Goal: Task Accomplishment & Management: Complete application form

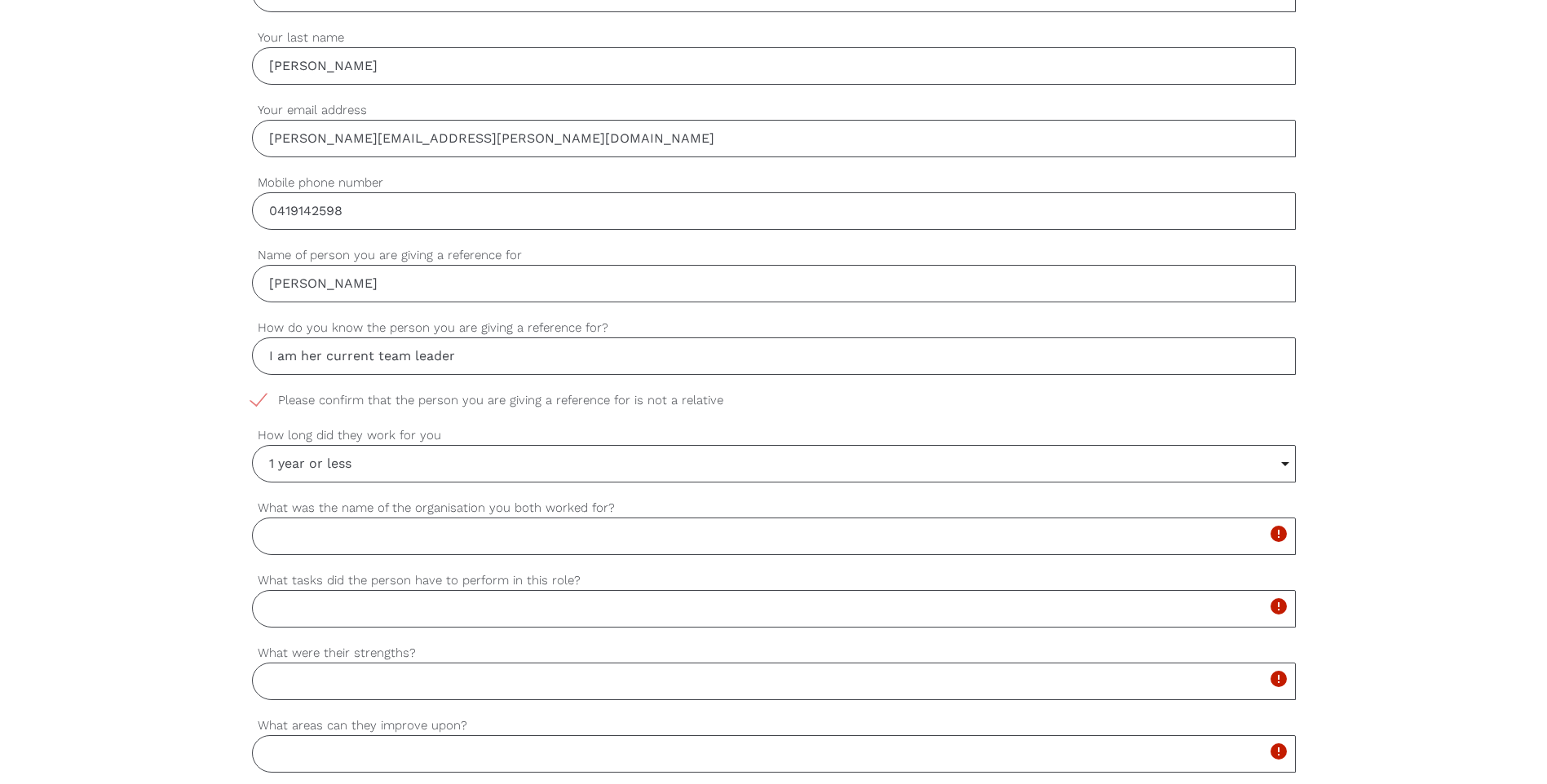
click at [436, 554] on input "What was the name of the organisation you both worked for?" at bounding box center [774, 536] width 1044 height 37
click at [437, 547] on input "What was the name of the organisation you both worked for?" at bounding box center [774, 536] width 1044 height 37
type input "Insurance Australia Group[ -[GEOGRAPHIC_DATA]"
click at [382, 616] on input "What tasks did the person have to perform in this role?" at bounding box center [774, 608] width 1044 height 37
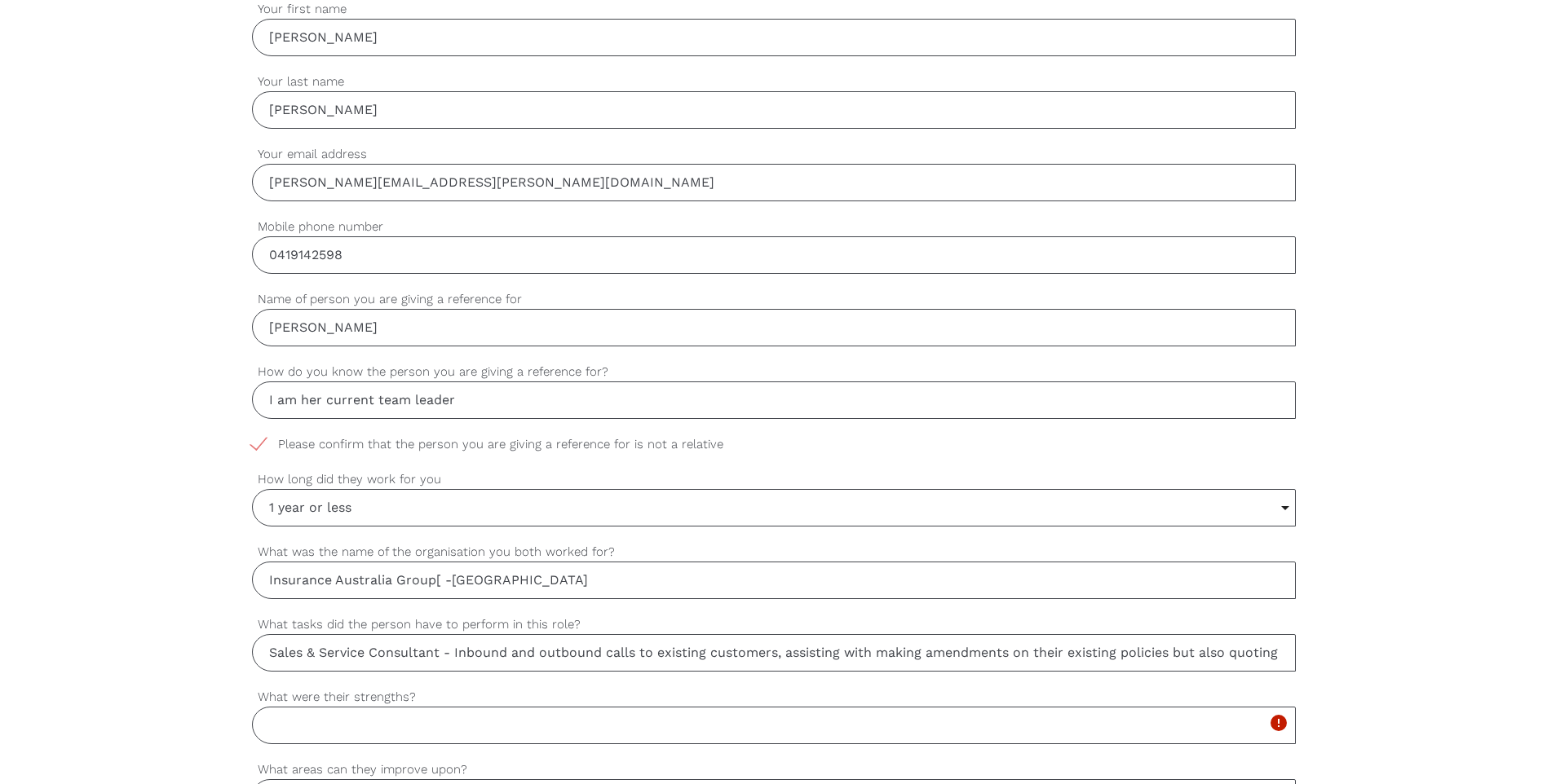
drag, startPoint x: 1277, startPoint y: 658, endPoint x: 163, endPoint y: 701, distance: 1114.8
click at [163, 701] on div "settings [PERSON_NAME] Your first name settings [PERSON_NAME] Your last name se…" at bounding box center [773, 732] width 1547 height 1531
click at [265, 655] on input "Sales & Service Consultant - Inbound and outbound calls to existing customers, …" at bounding box center [774, 652] width 1044 height 37
drag, startPoint x: 265, startPoint y: 652, endPoint x: 1374, endPoint y: 642, distance: 1109.0
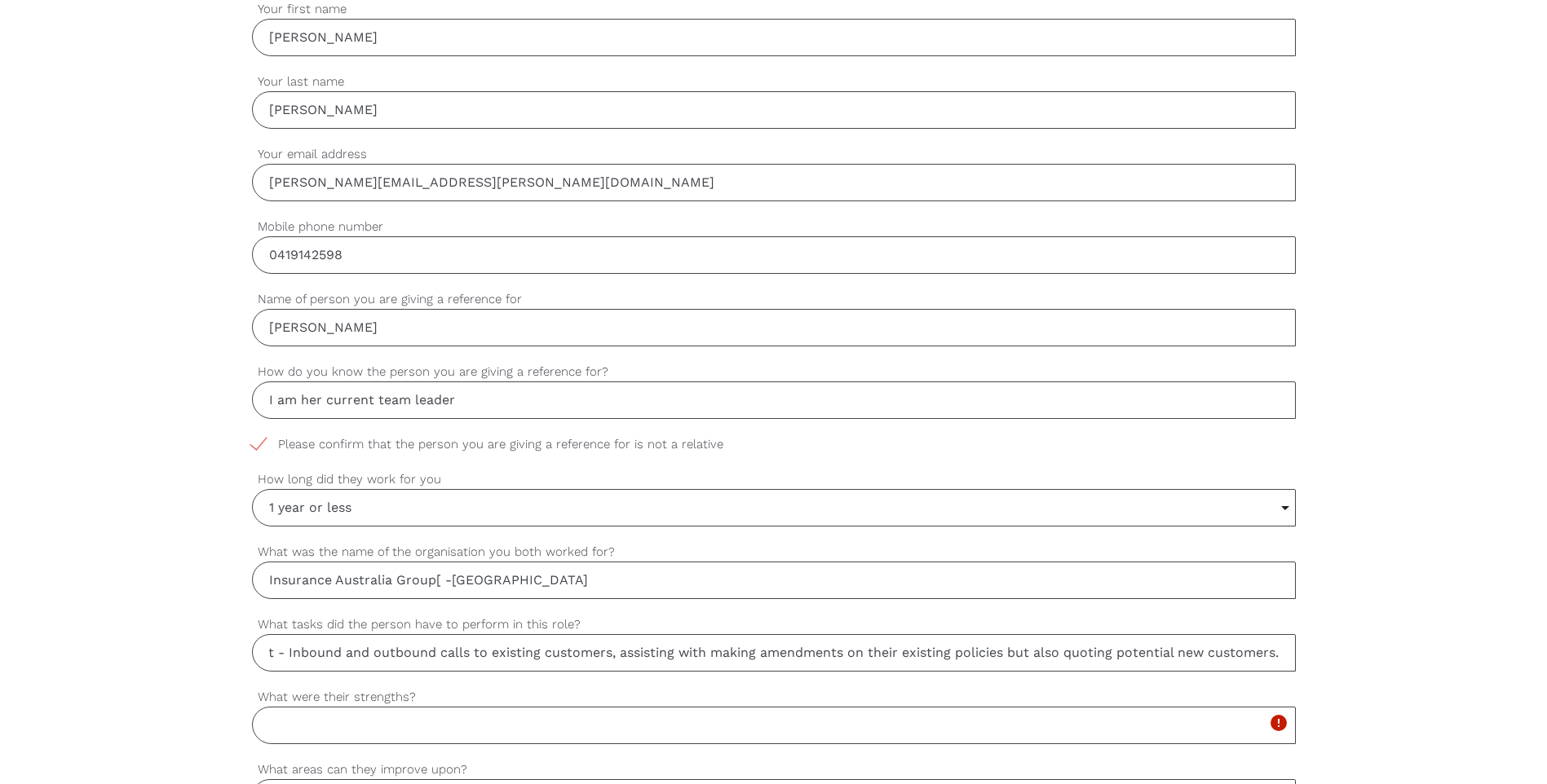
click at [1374, 642] on div "settings [PERSON_NAME] Your first name settings [PERSON_NAME] Your last name se…" at bounding box center [773, 732] width 1547 height 1531
paste input "Responsible for handling inbound and outbound calls with existing customers, as…"
type input "Sales & Service Consultant Responsible for handling inbound and outbound calls …"
drag, startPoint x: 125, startPoint y: 632, endPoint x: 183, endPoint y: 623, distance: 58.7
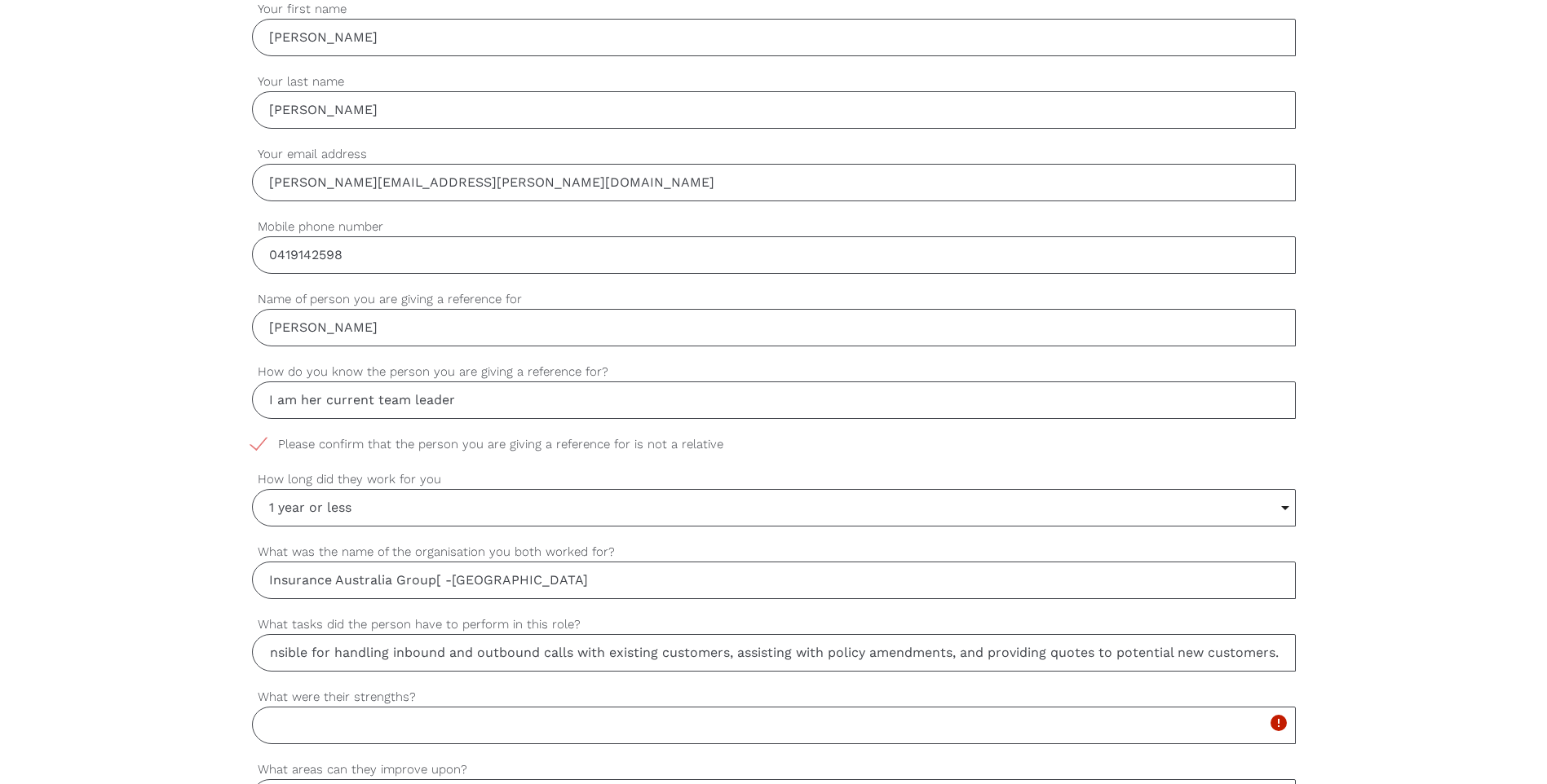
click at [126, 632] on div "settings [PERSON_NAME] Your first name settings [PERSON_NAME] Your last name se…" at bounding box center [773, 732] width 1547 height 1531
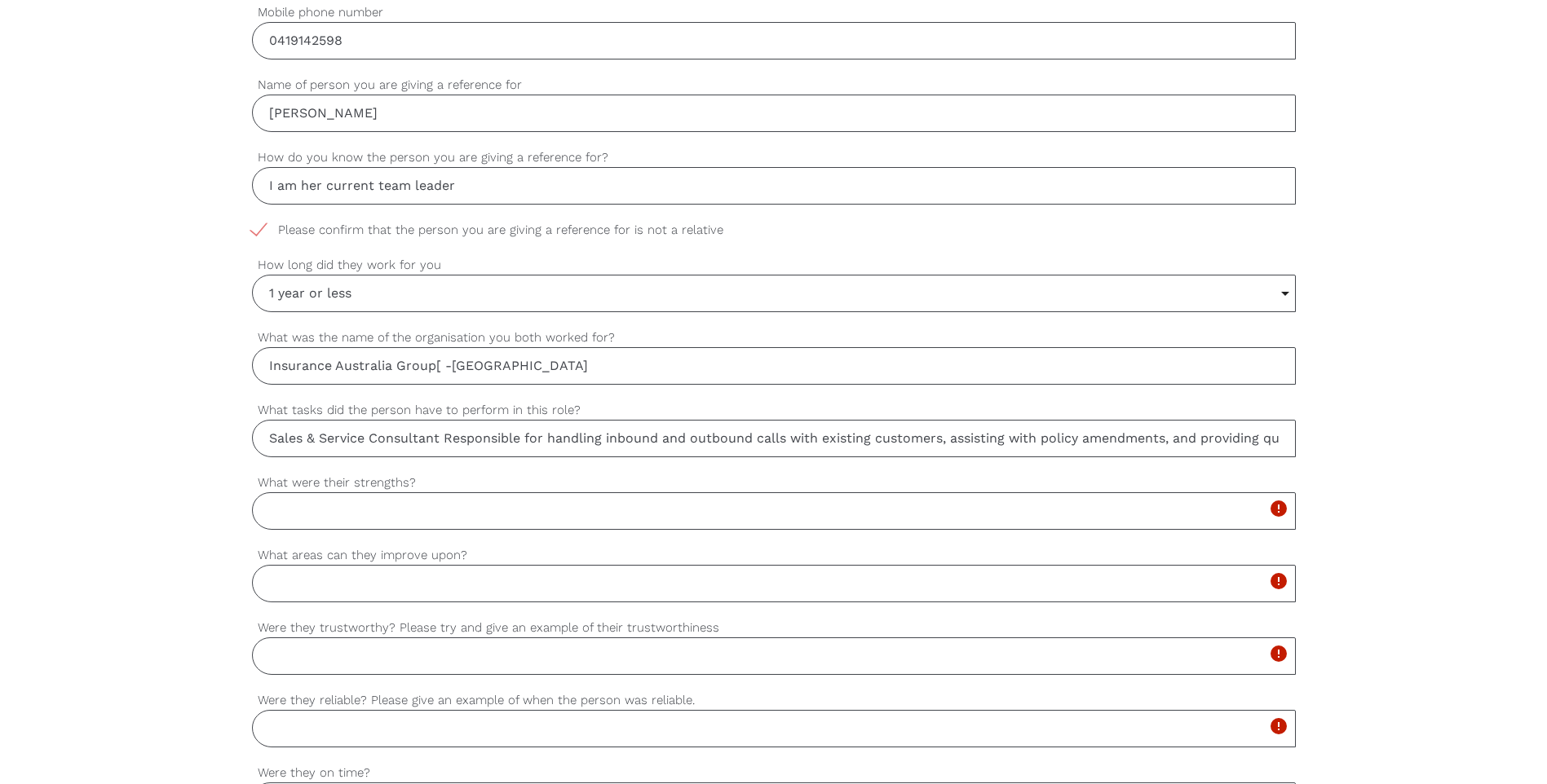
scroll to position [768, 0]
click at [314, 503] on input "What were their strengths?" at bounding box center [774, 508] width 1044 height 37
type input "K"
type input "H"
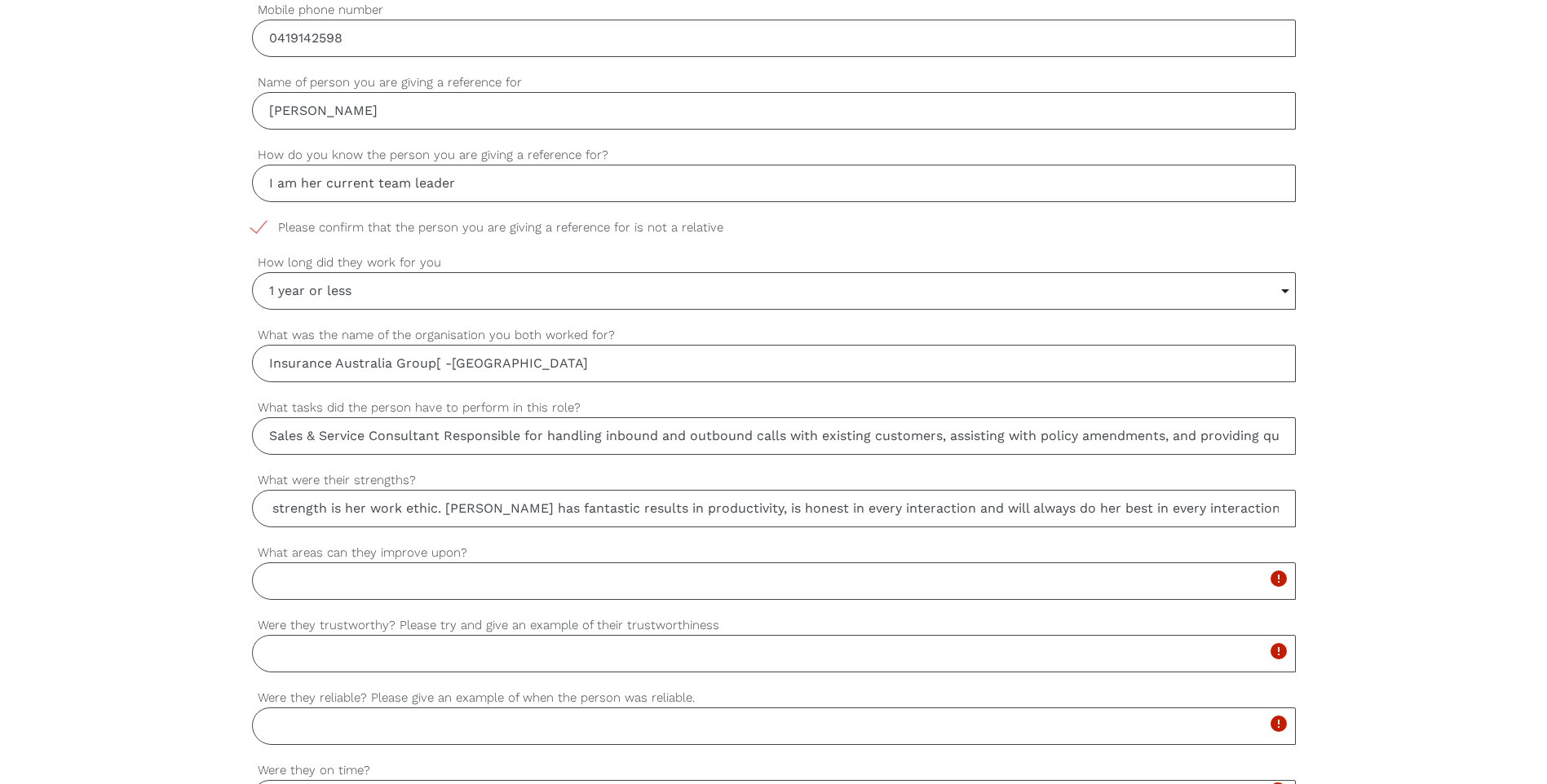
scroll to position [0, 112]
type input "[PERSON_NAME] strength is her work ethic. [PERSON_NAME] has fantastic results i…"
click at [297, 577] on input "What areas can they improve upon?" at bounding box center [774, 580] width 1044 height 37
click at [493, 731] on input "Were they reliable? Please give an example of when the person was reliable." at bounding box center [774, 725] width 1044 height 37
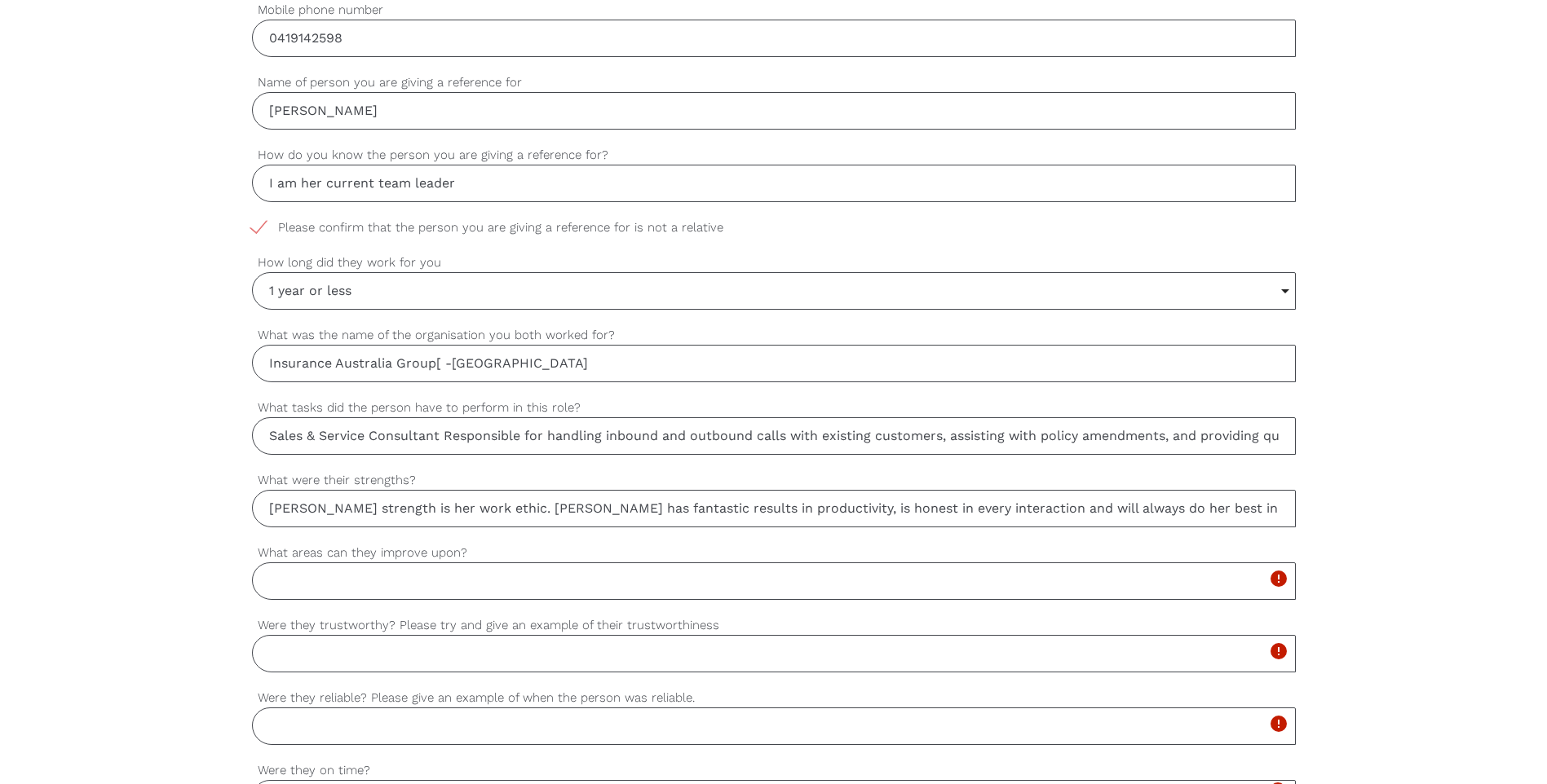
click at [437, 731] on input "Were they reliable? Please give an example of when the person was reliable." at bounding box center [774, 725] width 1044 height 37
click at [479, 745] on div "settings [PERSON_NAME] is extremely reliable - Were they reliable? Please give …" at bounding box center [774, 725] width 1044 height 72
click at [479, 731] on input "[PERSON_NAME] is extremely reliable -" at bounding box center [774, 725] width 1044 height 37
click at [663, 729] on input "[PERSON_NAME] is extremely reliable - always logging in on time," at bounding box center [774, 725] width 1044 height 37
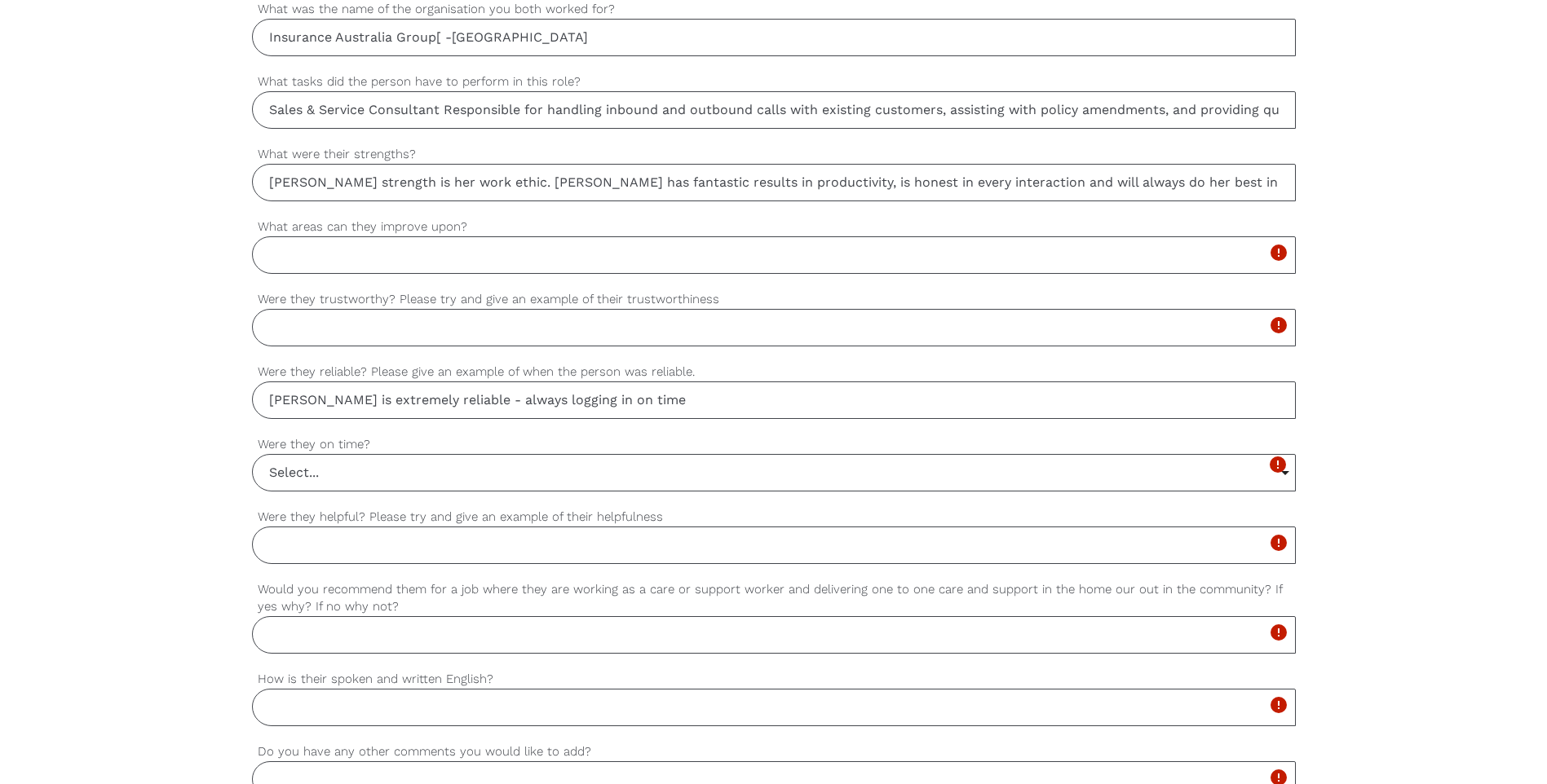
type input "[PERSON_NAME] is extremely reliable - always logging in on time"
click at [368, 486] on input "Select..." at bounding box center [774, 473] width 1042 height 36
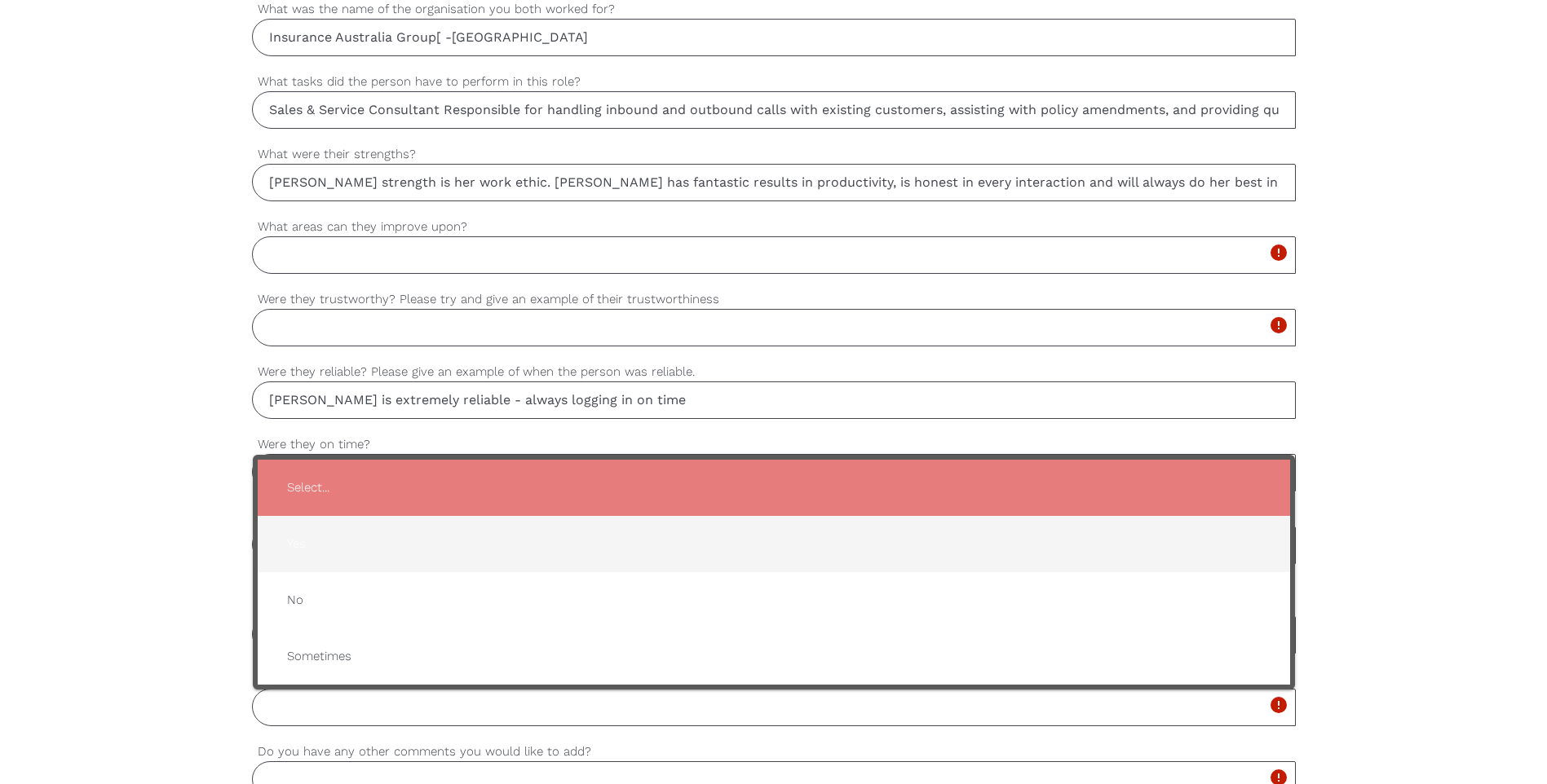
click at [303, 553] on span "Yes" at bounding box center [774, 544] width 1000 height 40
type input "Yes"
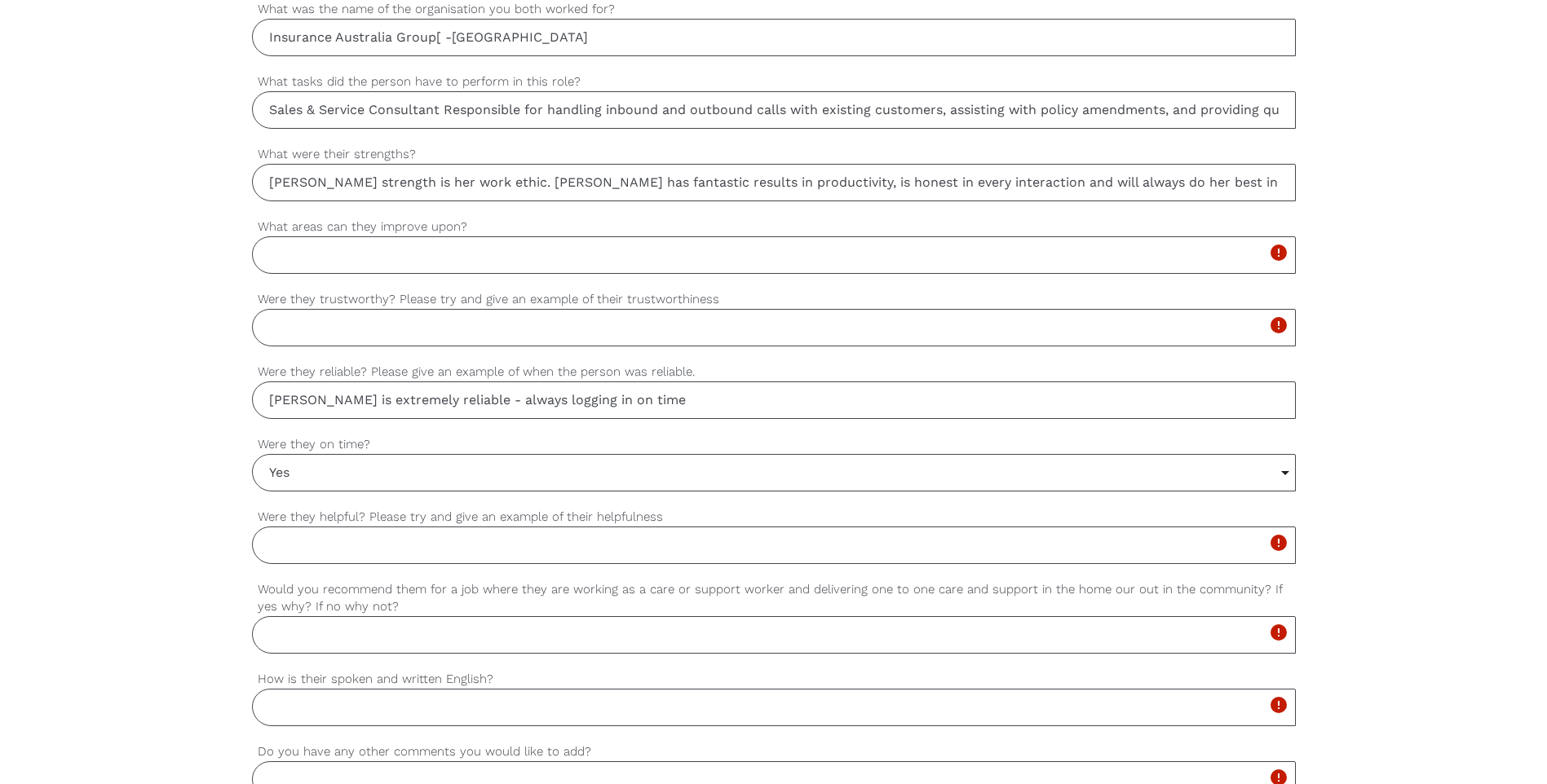
drag, startPoint x: 707, startPoint y: 412, endPoint x: 462, endPoint y: 410, distance: 245.0
click at [462, 410] on input "[PERSON_NAME] is extremely reliable - always logging in on time" at bounding box center [774, 399] width 1044 height 37
click at [396, 539] on input "Were they helpful? Please try and give an example of their helpfulness" at bounding box center [774, 545] width 1044 height 37
type input "Y"
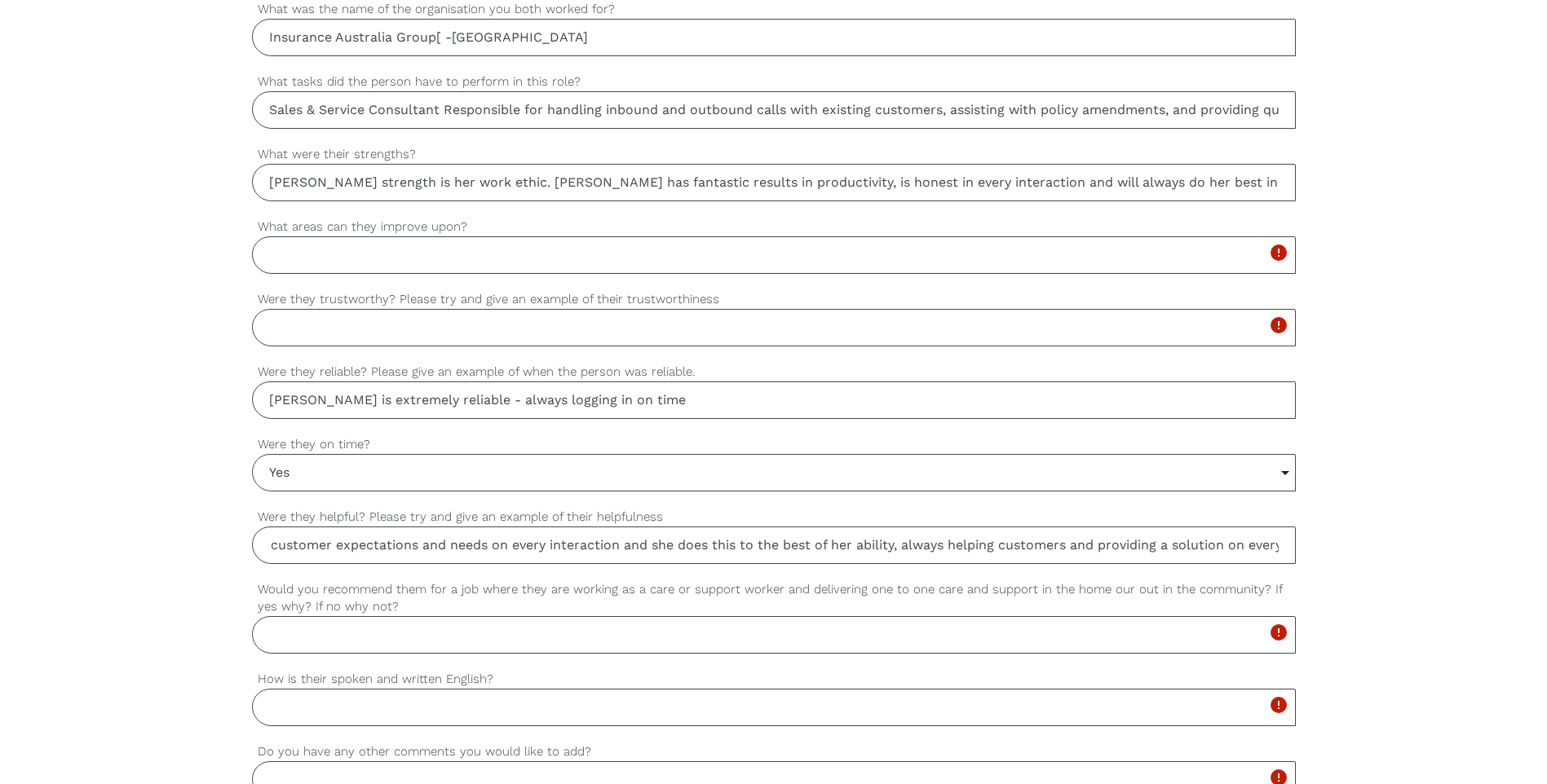
scroll to position [0, 0]
drag, startPoint x: 1289, startPoint y: 543, endPoint x: 199, endPoint y: 533, distance: 1090.0
click at [199, 533] on div "settings [PERSON_NAME] Your first name settings [PERSON_NAME] Your last name se…" at bounding box center [773, 190] width 1547 height 1531
paste input "consistently strives to meet customer expectations in every interaction, demons…"
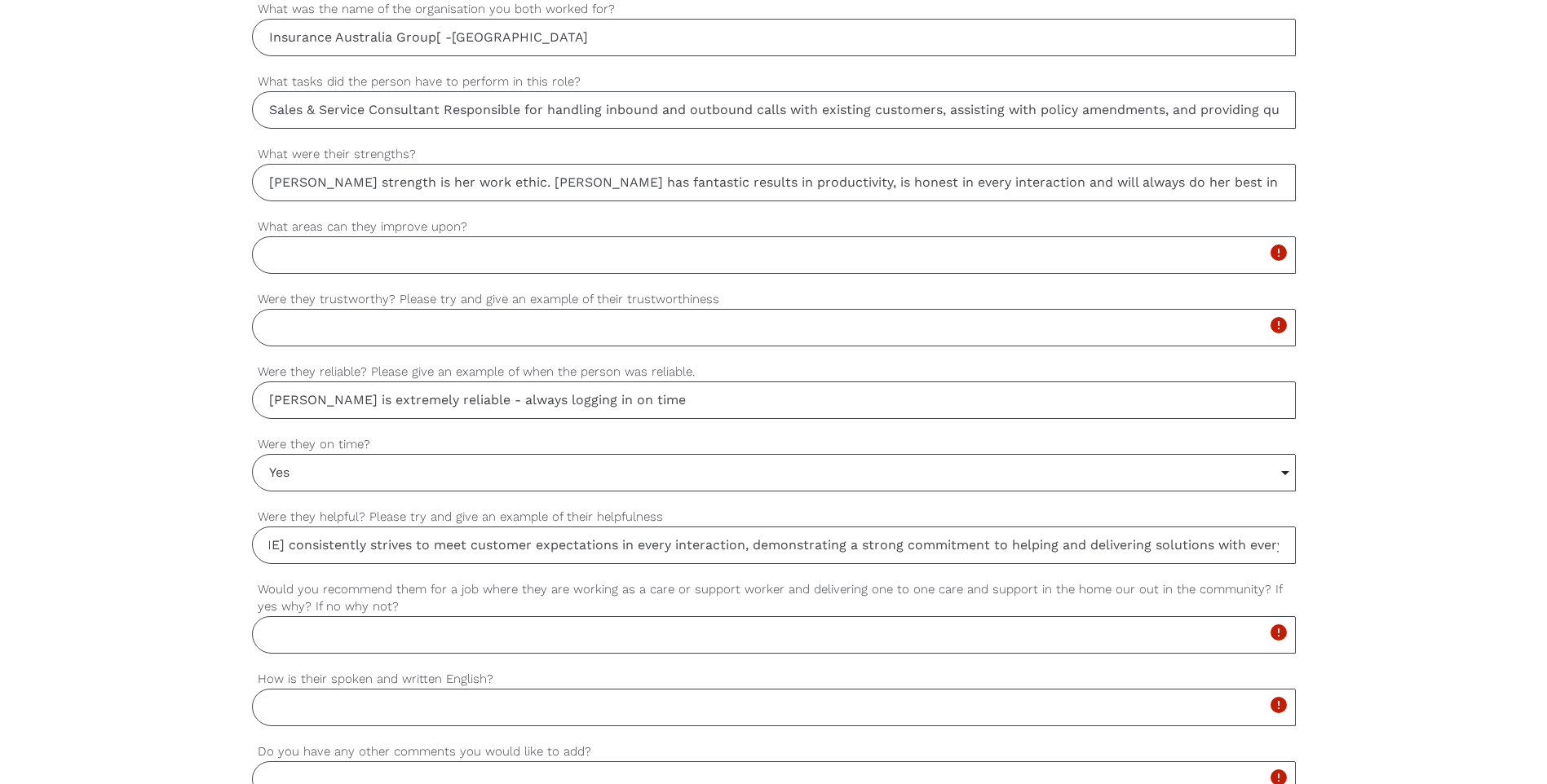
type input "[PERSON_NAME] consistently strives to meet customer expectations in every inter…"
click at [245, 602] on div "settings [PERSON_NAME] Your first name settings [PERSON_NAME] Your last name se…" at bounding box center [773, 190] width 1547 height 1531
click at [406, 629] on input "Would you recommend them for a job where they are working as a care or support …" at bounding box center [774, 635] width 1044 height 37
click at [398, 626] on input "Would you recommend them for a job where they are working as a care or support …" at bounding box center [774, 635] width 1044 height 37
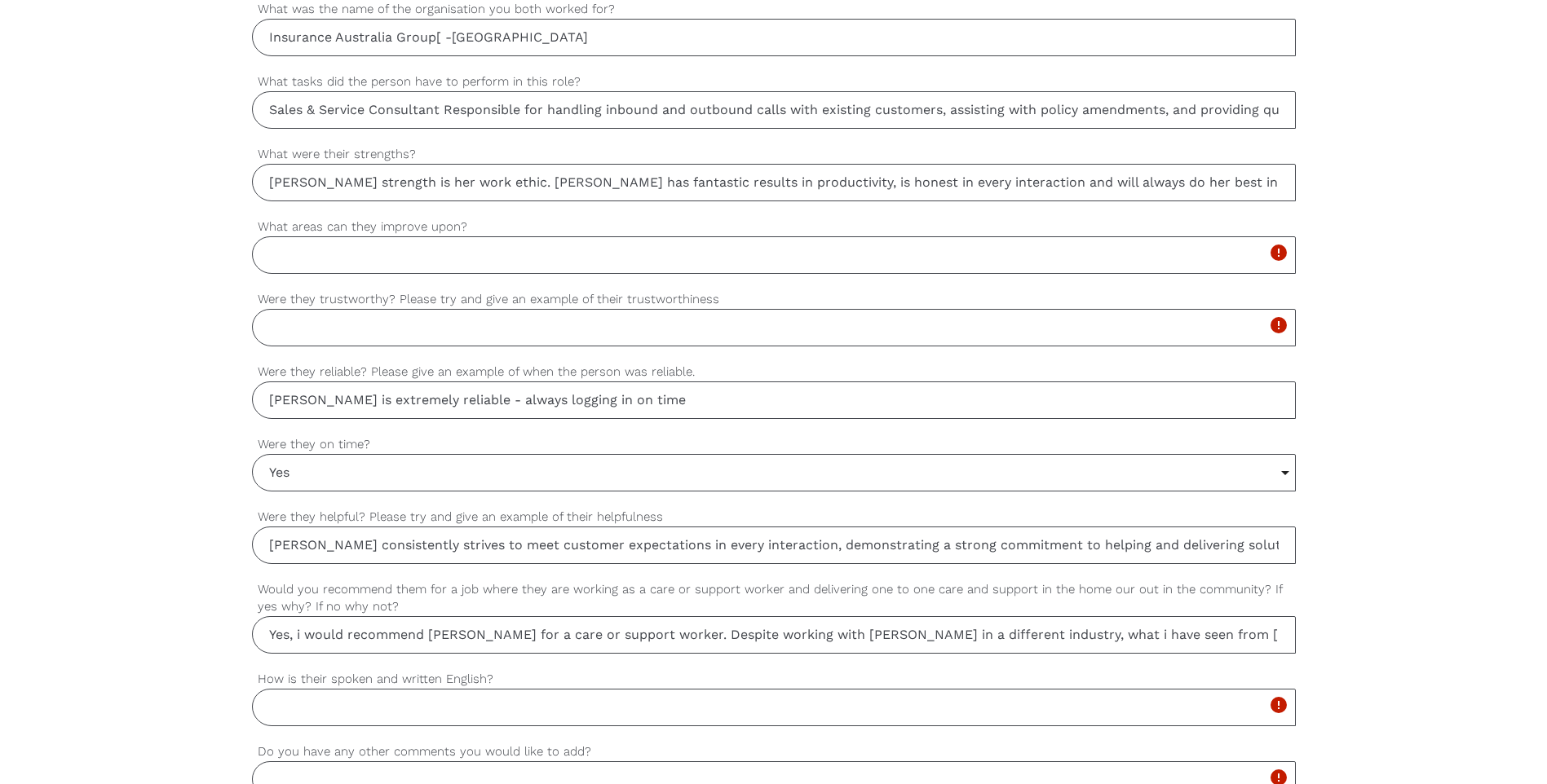
drag, startPoint x: 1281, startPoint y: 637, endPoint x: 21, endPoint y: 742, distance: 1264.4
click at [21, 742] on div "settings [PERSON_NAME] Your first name settings [PERSON_NAME] Your last name se…" at bounding box center [773, 190] width 1547 height 1531
paste input "I would recommend [PERSON_NAME] for a care or support worker role. Although we …"
click at [463, 637] on input "Yes, I would recommend [PERSON_NAME] for a care or support worker role. Althoug…" at bounding box center [774, 635] width 1044 height 37
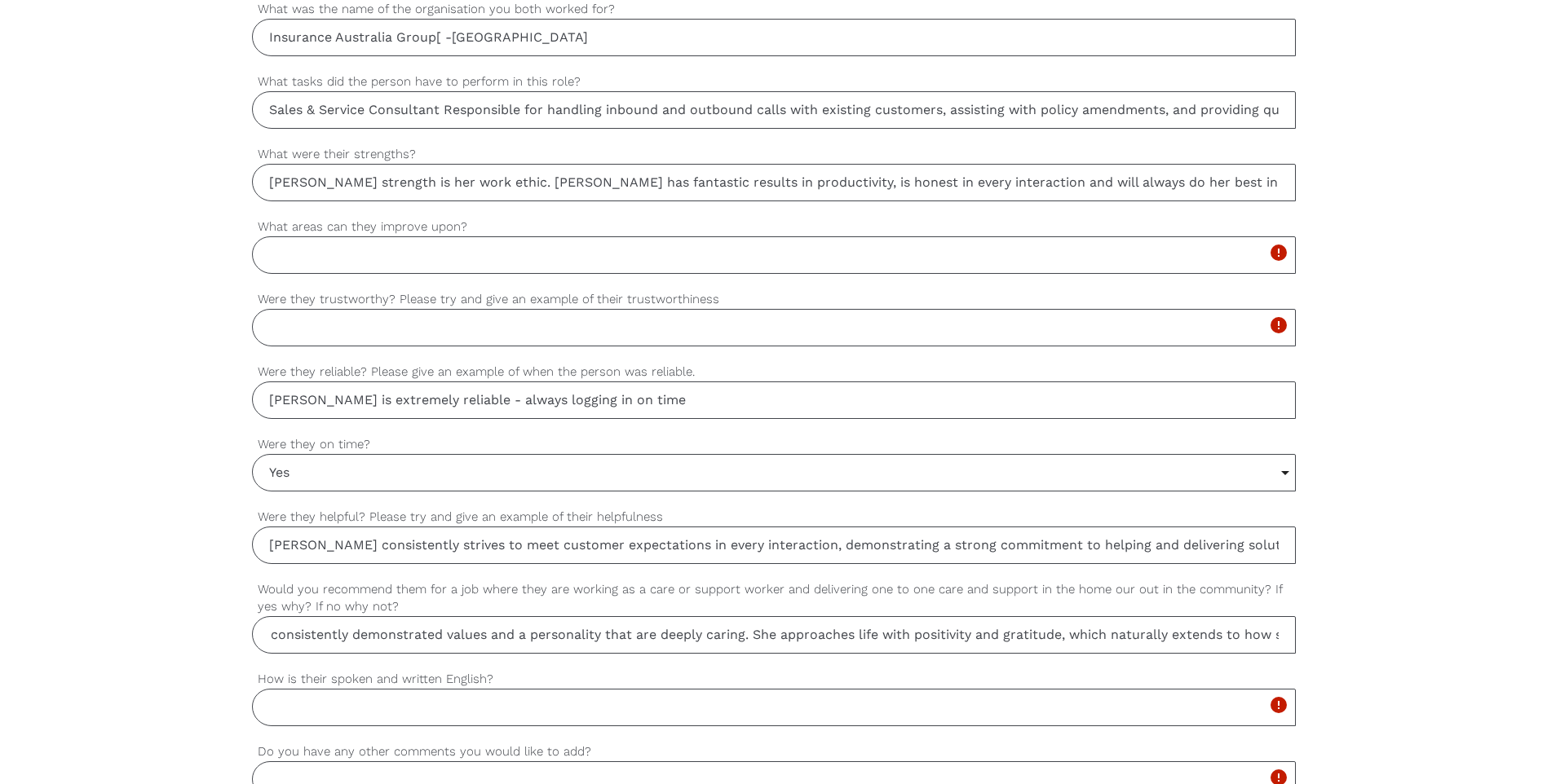
drag, startPoint x: 915, startPoint y: 632, endPoint x: 1017, endPoint y: 603, distance: 106.0
click at [915, 636] on input "Yes, I would recommend [PERSON_NAME] for a care or support worker role. Althoug…" at bounding box center [774, 635] width 1044 height 37
type input "Yes, I would recommend [PERSON_NAME] for a care or support worker role. Althoug…"
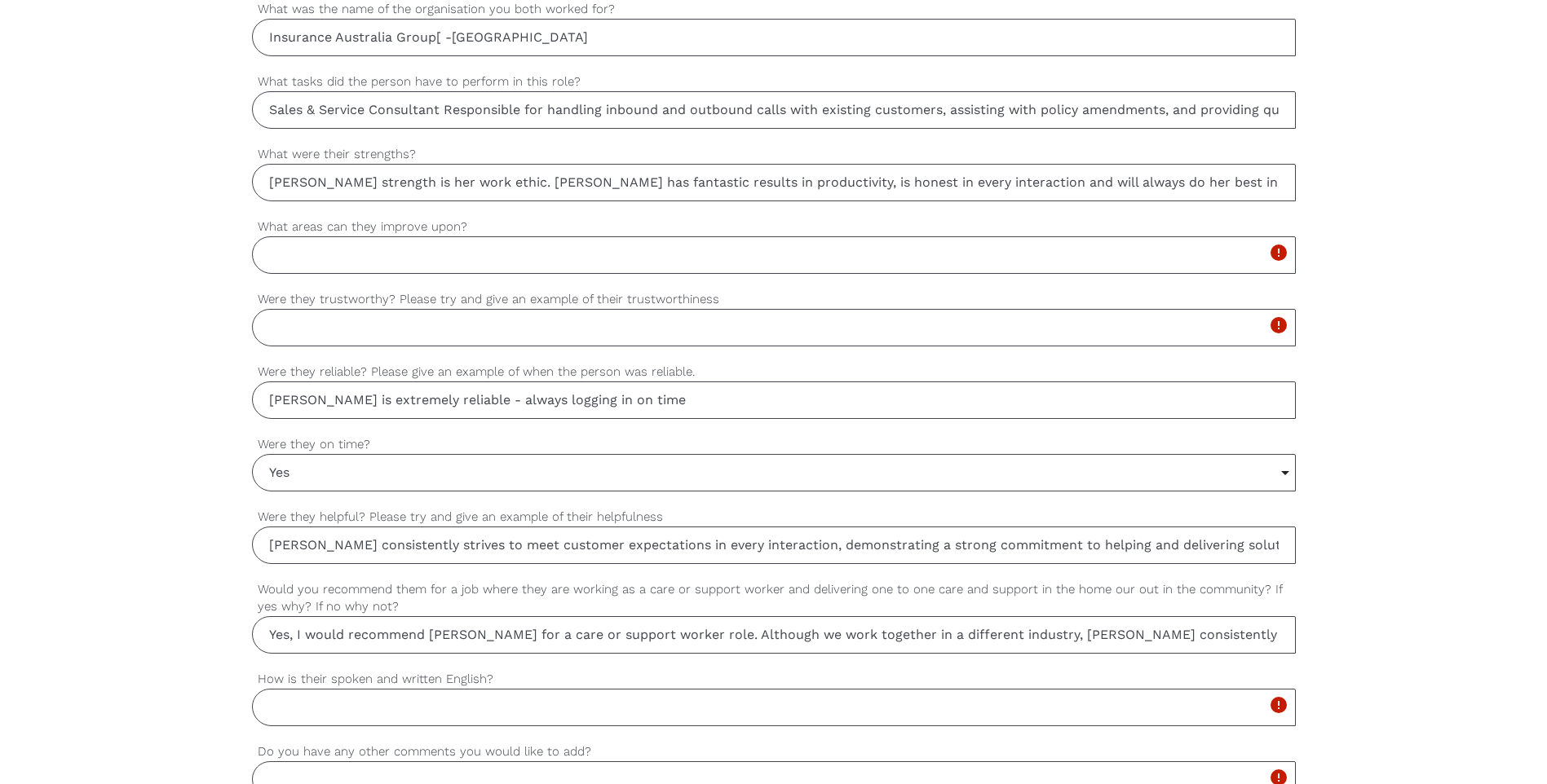
click at [677, 699] on input "How is their spoken and written English?" at bounding box center [774, 707] width 1044 height 37
click at [677, 696] on input "How is their spoken and written English?" at bounding box center [774, 707] width 1044 height 37
click at [188, 668] on div "settings [PERSON_NAME] Your first name settings [PERSON_NAME] Your last name se…" at bounding box center [773, 190] width 1547 height 1531
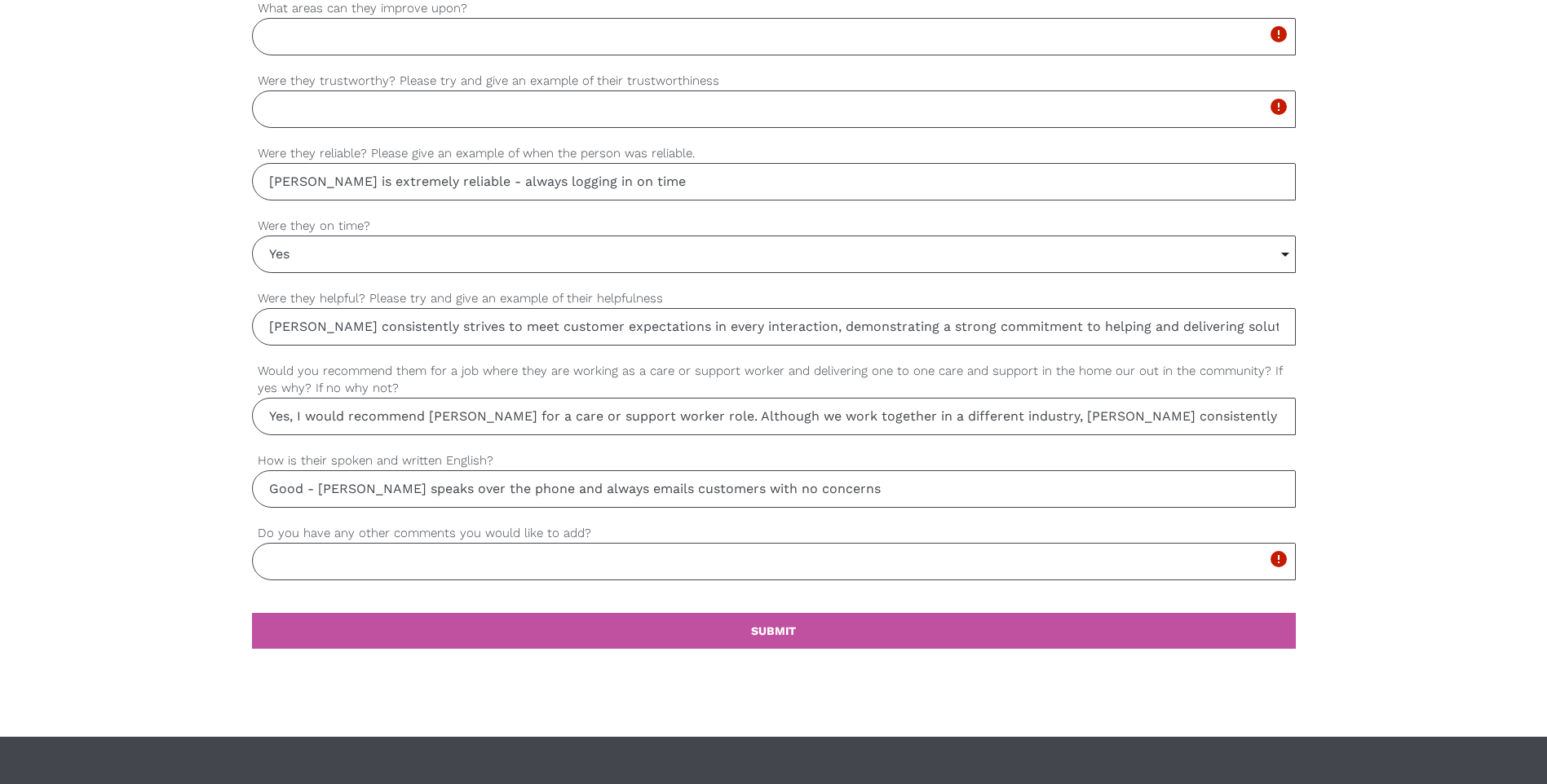
scroll to position [1421, 0]
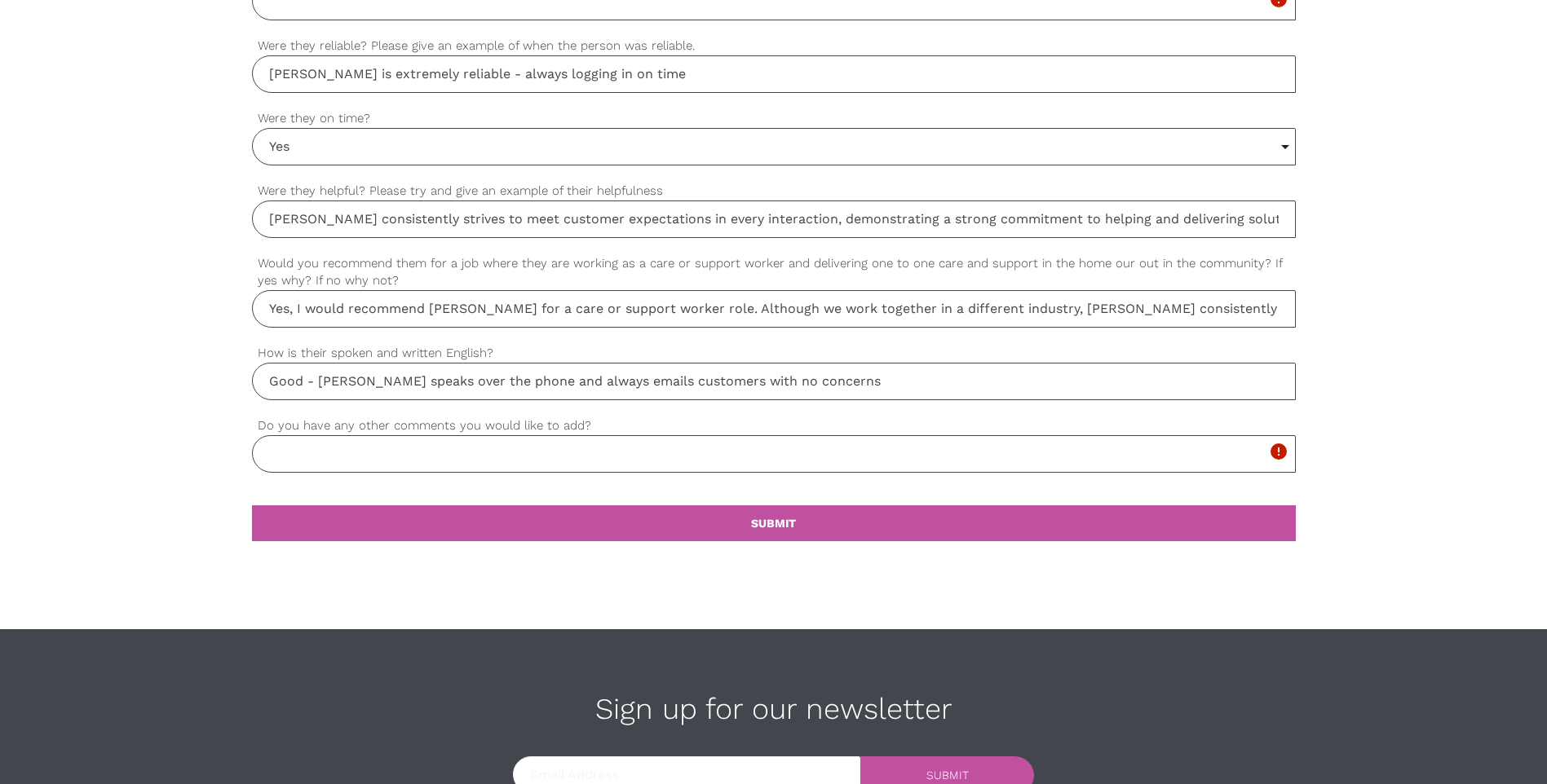
click at [411, 379] on input "Good - [PERSON_NAME] speaks over the phone and always emails customers with no …" at bounding box center [774, 381] width 1044 height 37
type input "Good - [PERSON_NAME] speaks English over the phone and always emails customers …"
click at [376, 453] on input "Do you have any other comments you would like to add?" at bounding box center [774, 454] width 1044 height 37
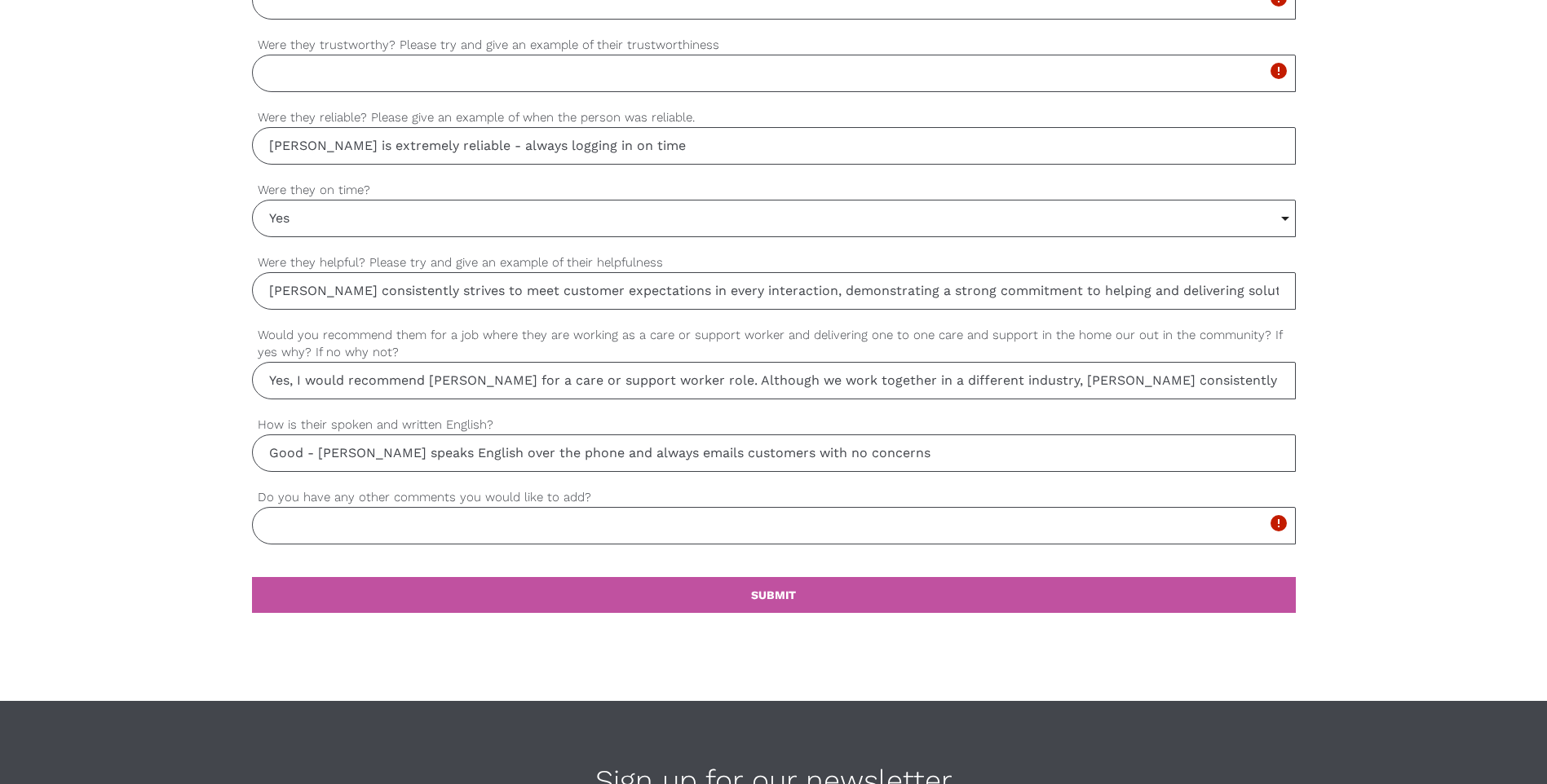
scroll to position [1313, 0]
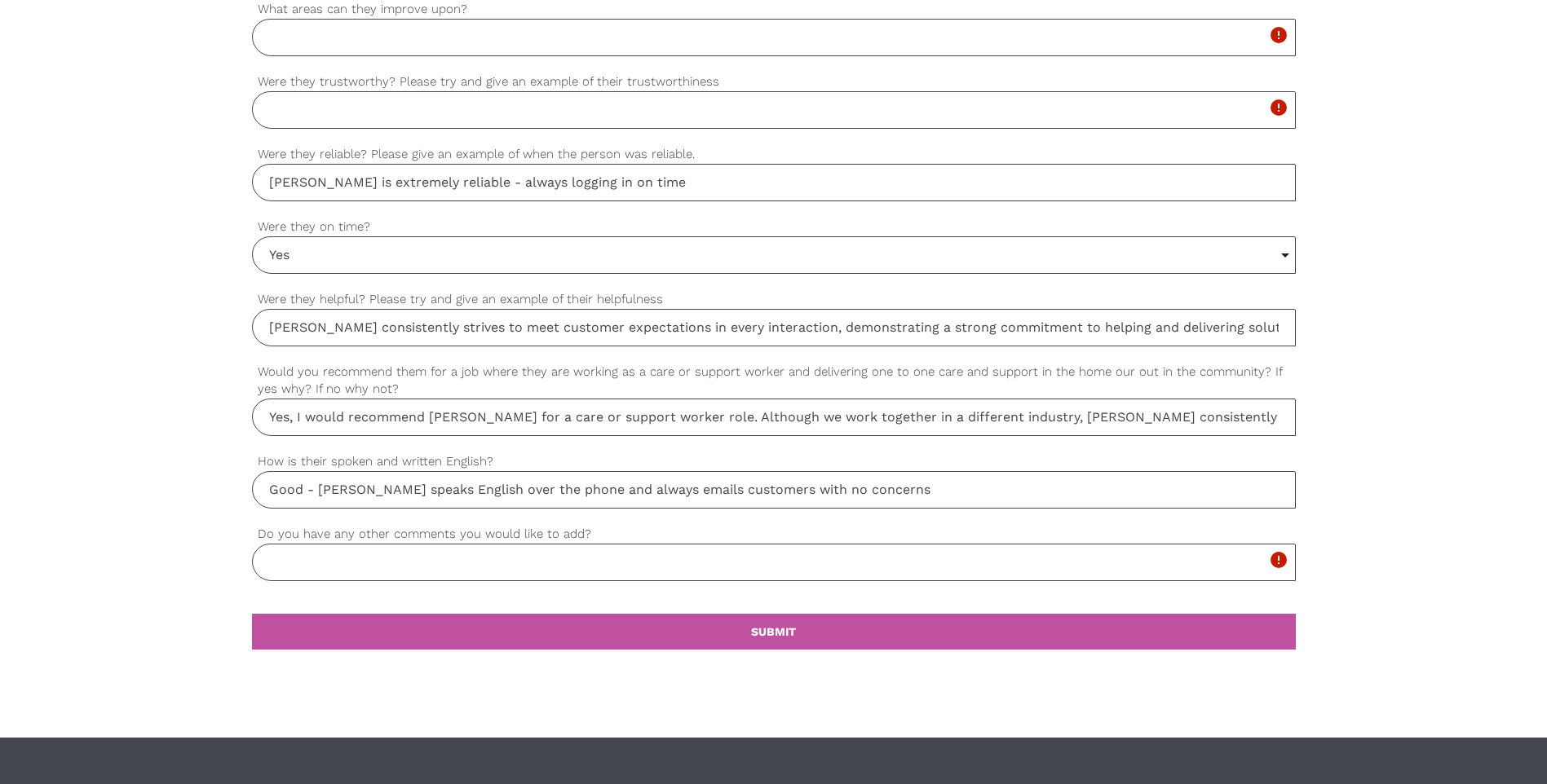
click at [694, 167] on input "[PERSON_NAME] is extremely reliable - always logging in on time" at bounding box center [774, 182] width 1044 height 37
drag, startPoint x: 673, startPoint y: 180, endPoint x: 467, endPoint y: 184, distance: 206.0
click at [467, 184] on input "[PERSON_NAME] is extremely reliable - always logging in on time" at bounding box center [774, 182] width 1044 height 37
click at [382, 172] on input "[PERSON_NAME] is extremely reliable - always logging in on time" at bounding box center [774, 182] width 1044 height 37
drag, startPoint x: 649, startPoint y: 176, endPoint x: 459, endPoint y: 170, distance: 190.1
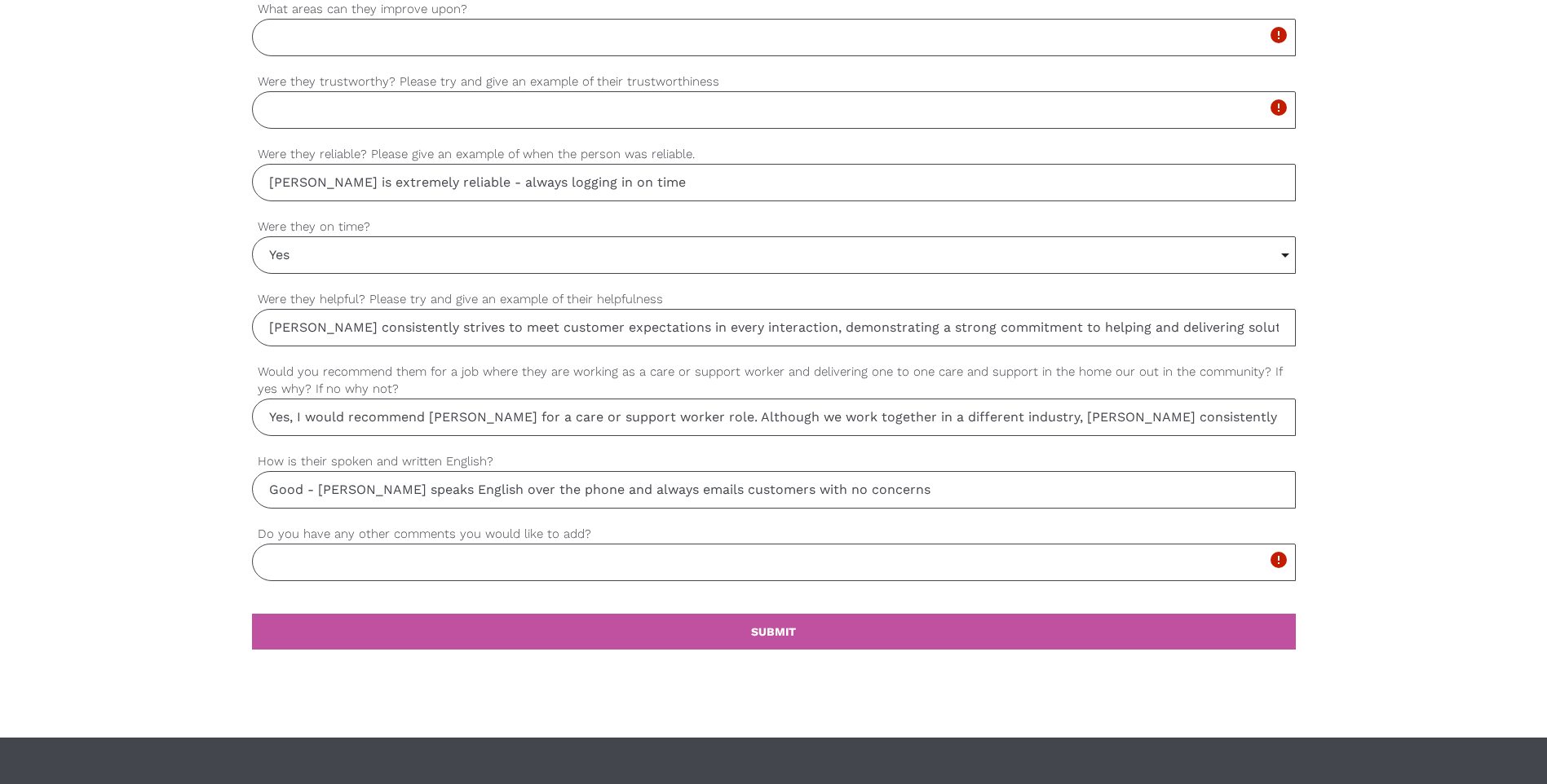
click at [459, 170] on input "[PERSON_NAME] is extremely reliable - always logging in on time" at bounding box center [774, 182] width 1044 height 37
click at [411, 170] on input "[PERSON_NAME] is extremely reliable - always logging in on time" at bounding box center [774, 182] width 1044 height 37
drag, startPoint x: 396, startPoint y: 184, endPoint x: 330, endPoint y: 180, distance: 66.1
click at [330, 180] on input "[PERSON_NAME] is extremely reliable - always logging in on time" at bounding box center [774, 182] width 1044 height 37
drag, startPoint x: 583, startPoint y: 183, endPoint x: 398, endPoint y: 170, distance: 185.5
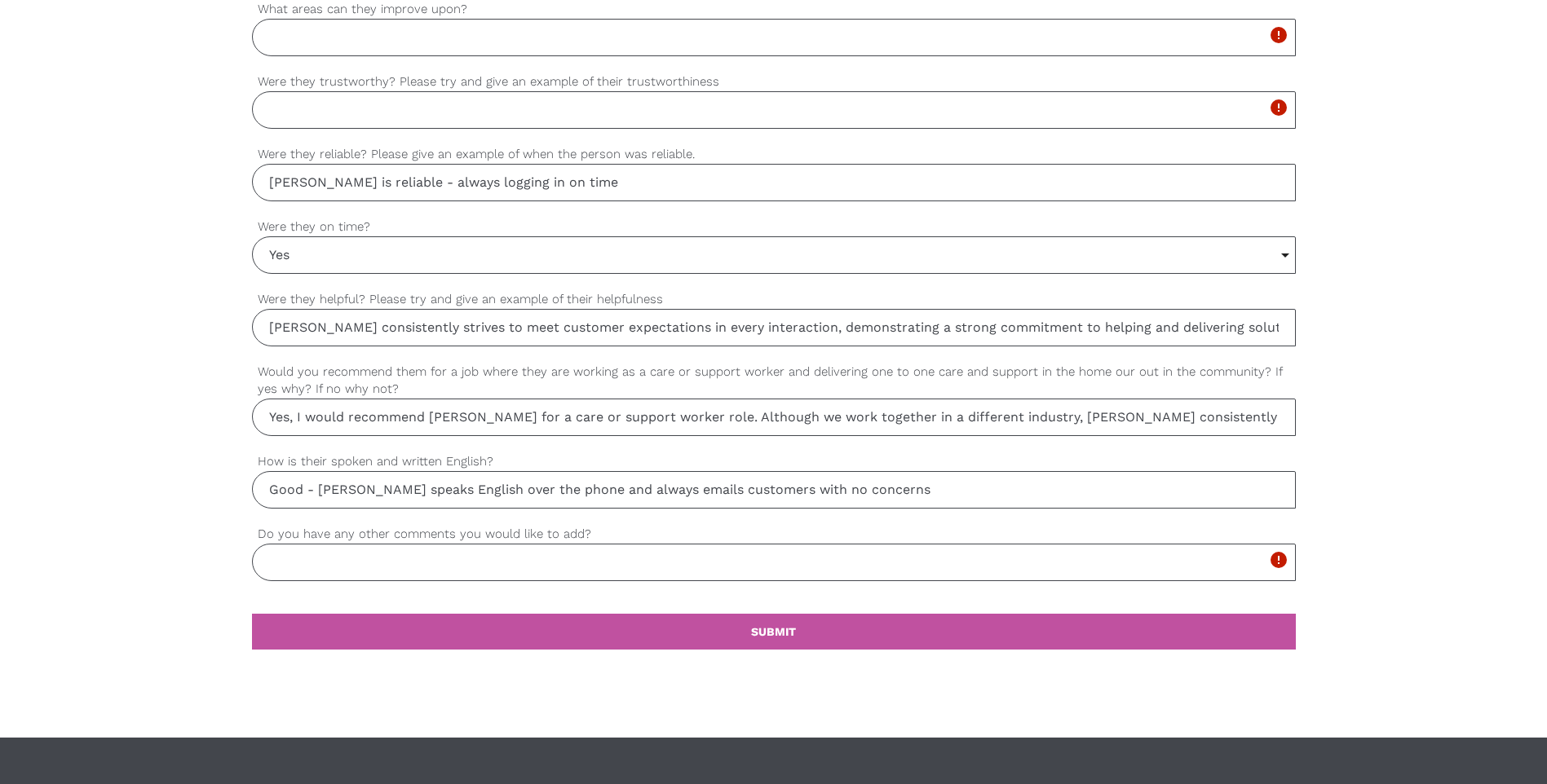
click at [398, 170] on input "[PERSON_NAME] is reliable - always logging in on time" at bounding box center [774, 182] width 1044 height 37
paste input "consistently arrives on time, meets deadlines without [PERSON_NAME], and follow…"
click at [348, 187] on input "[PERSON_NAME] is reliable - consistently arrives on time, meets deadlines witho…" at bounding box center [774, 182] width 1044 height 37
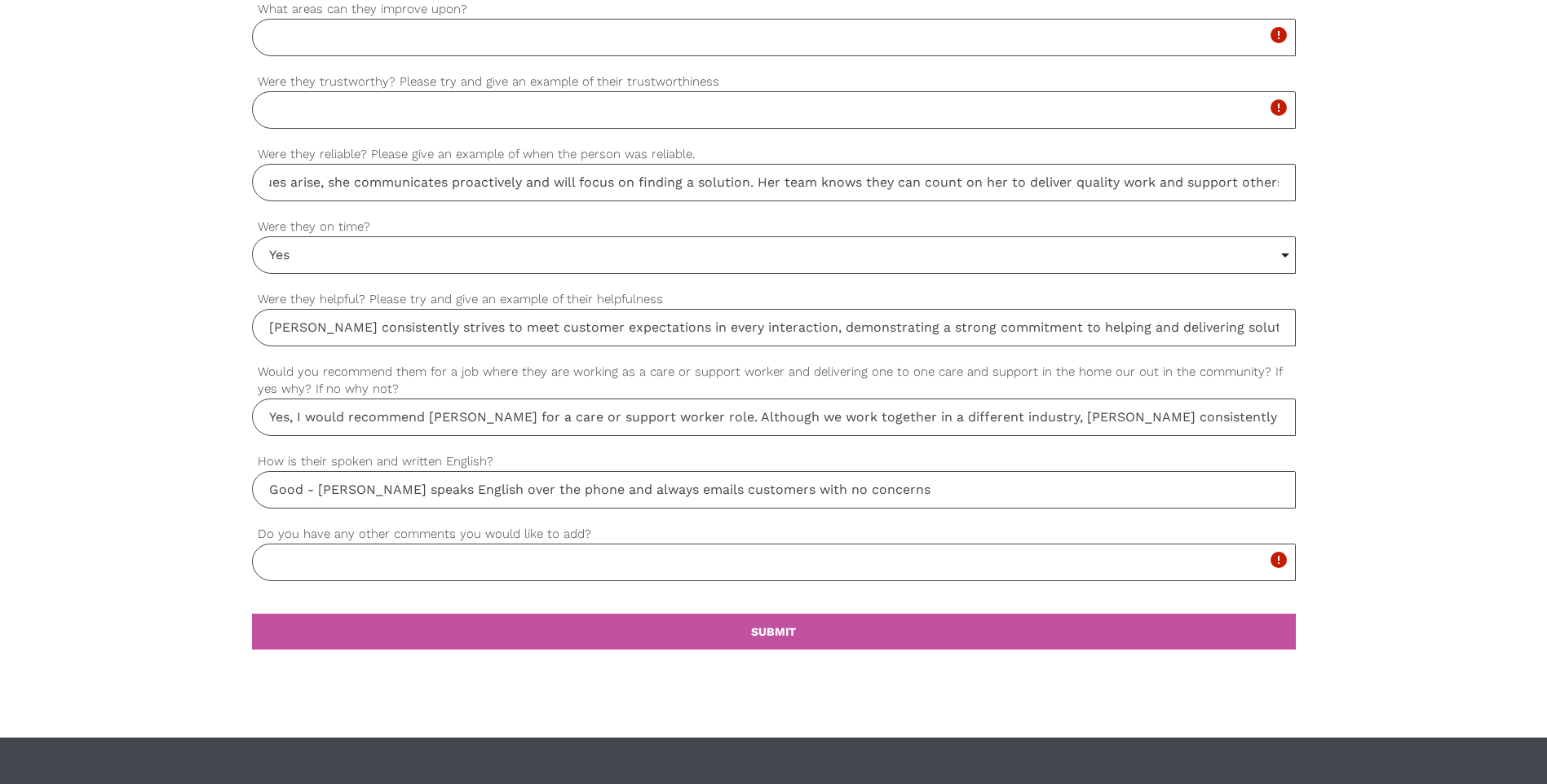
type input "[PERSON_NAME] is reliable - consistently arrives on time, meets deadlines witho…"
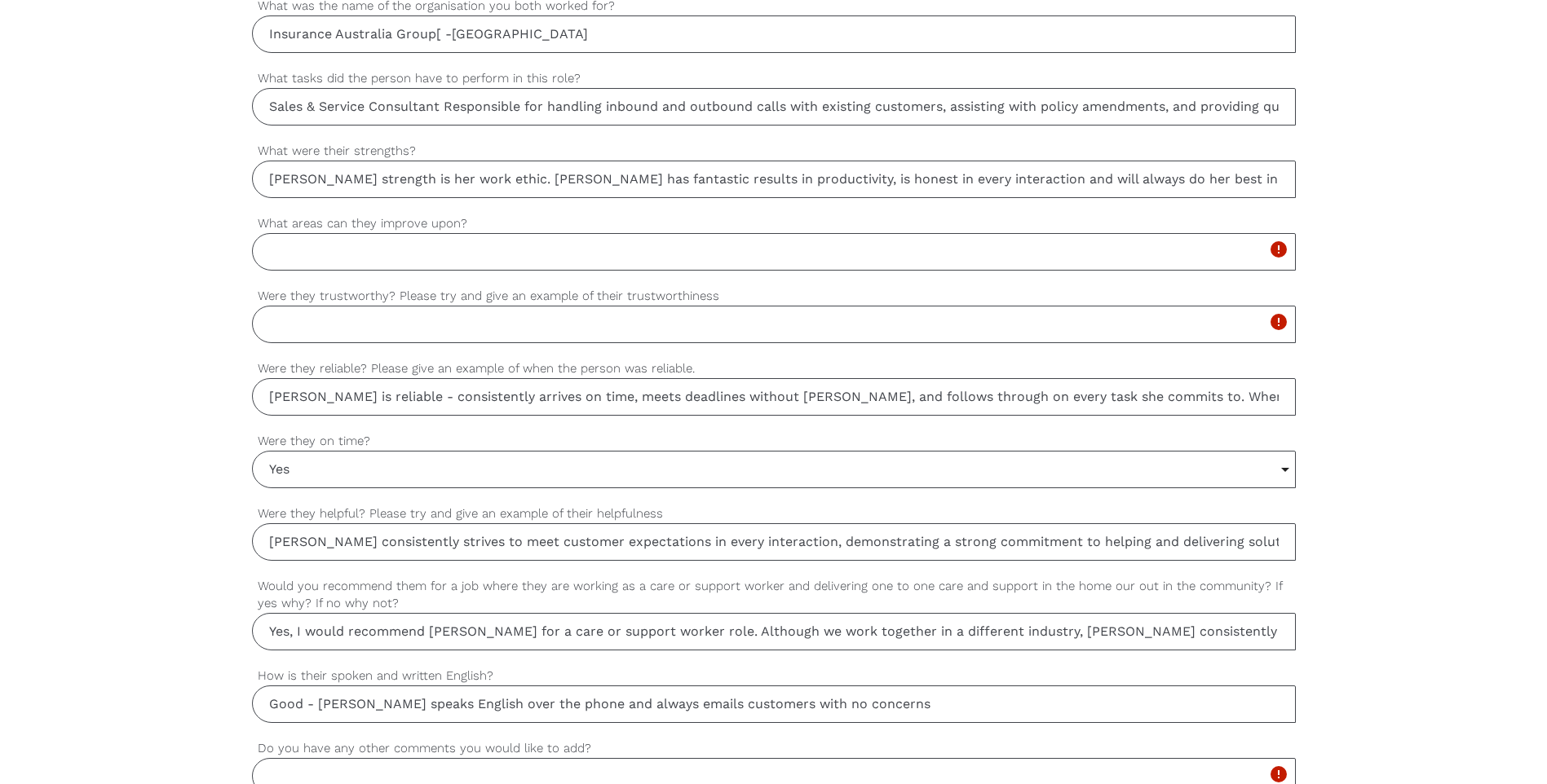
scroll to position [1094, 0]
click at [434, 342] on input "Were they trustworthy? Please try and give an example of their trustworthiness" at bounding box center [774, 327] width 1044 height 37
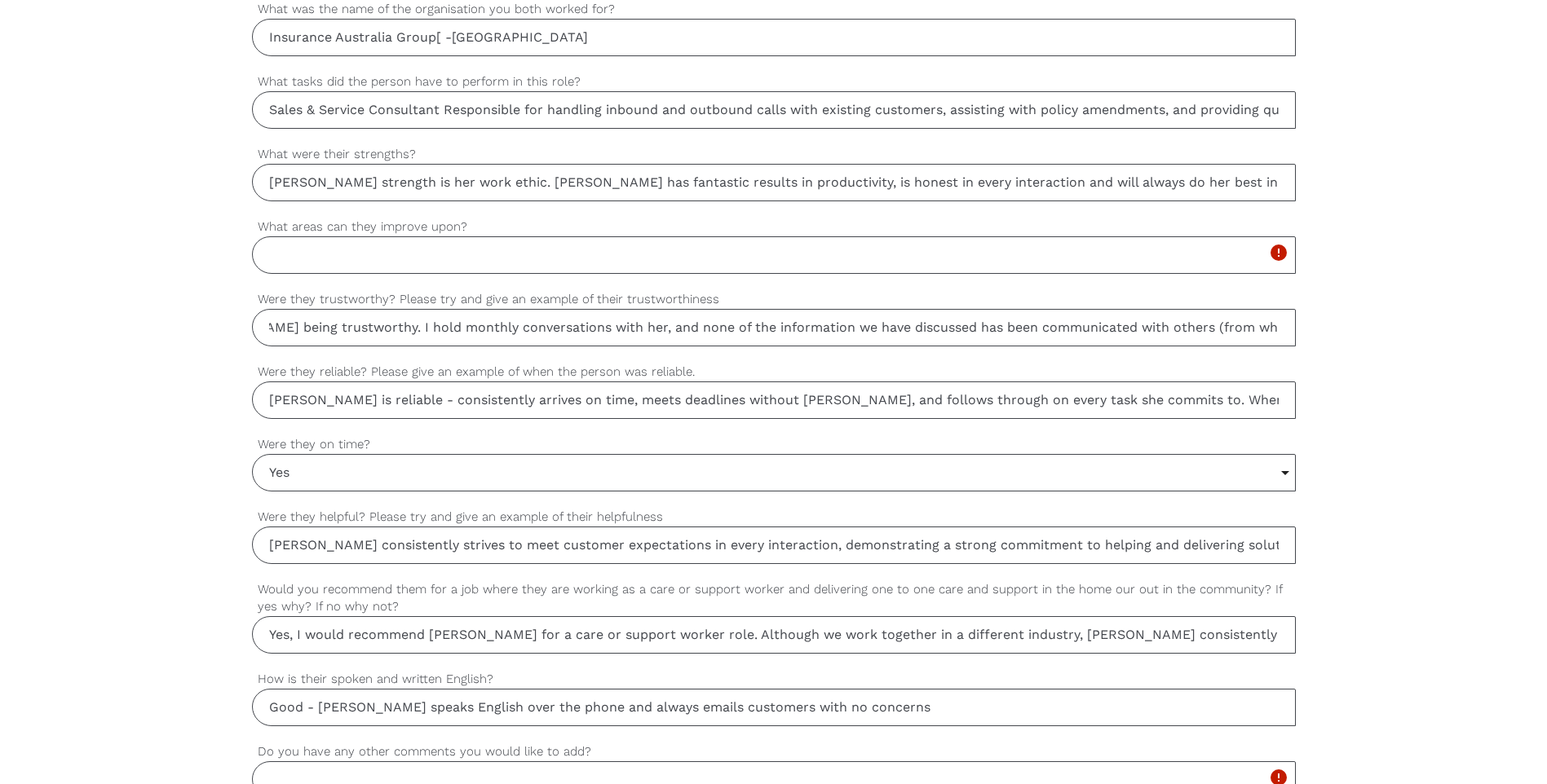
scroll to position [0, 325]
type input "Yes - I have never had a concern with [PERSON_NAME] being trustworthy. I hold m…"
click at [415, 260] on input "What areas can they improve upon?" at bounding box center [774, 254] width 1044 height 37
type input "Nothing to do with support worker - GWP targets :)"
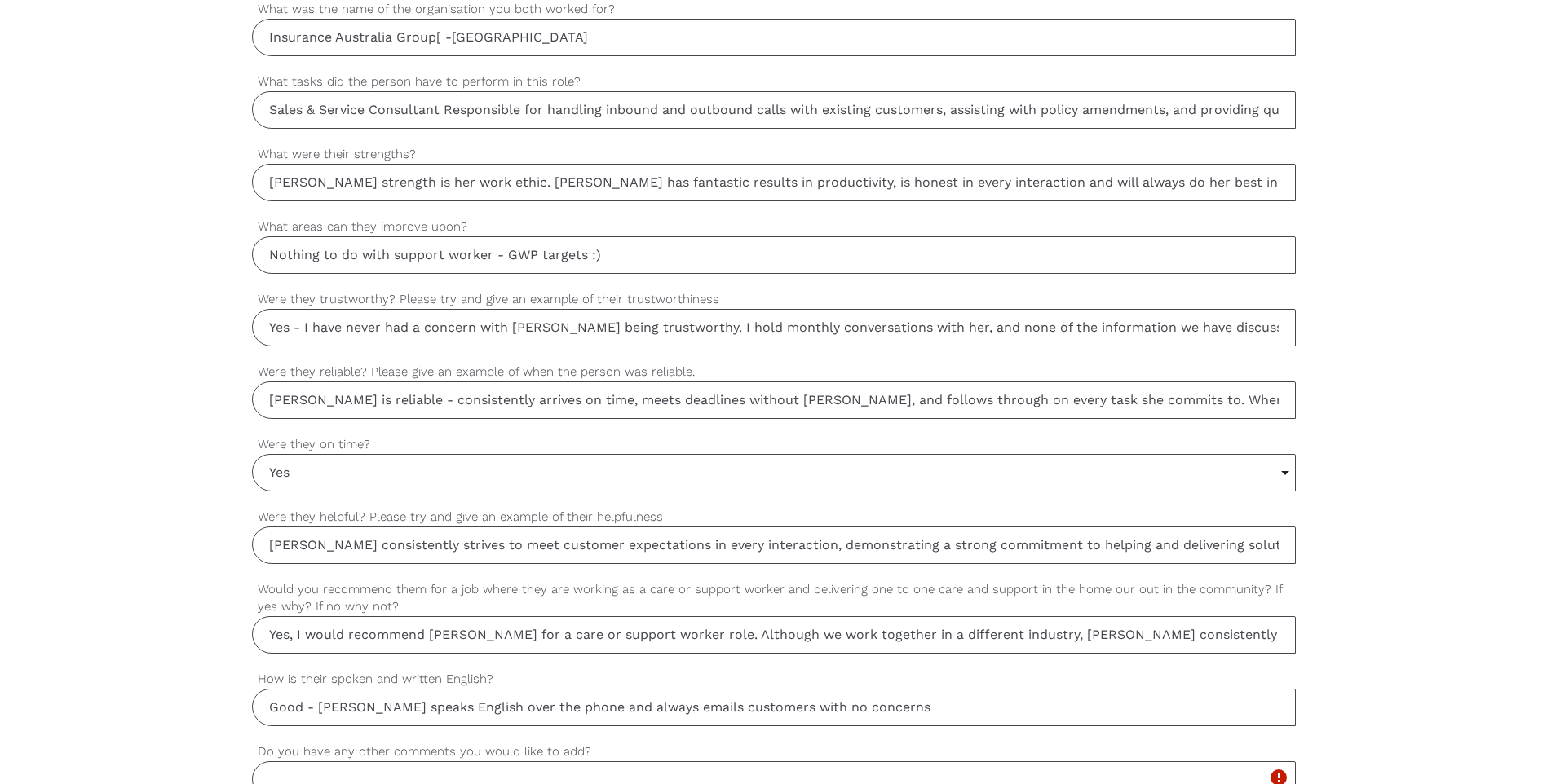
drag, startPoint x: 81, startPoint y: 374, endPoint x: 68, endPoint y: 378, distance: 13.6
click at [72, 376] on div "settings [PERSON_NAME] Your first name settings [PERSON_NAME] Your last name se…" at bounding box center [773, 190] width 1547 height 1531
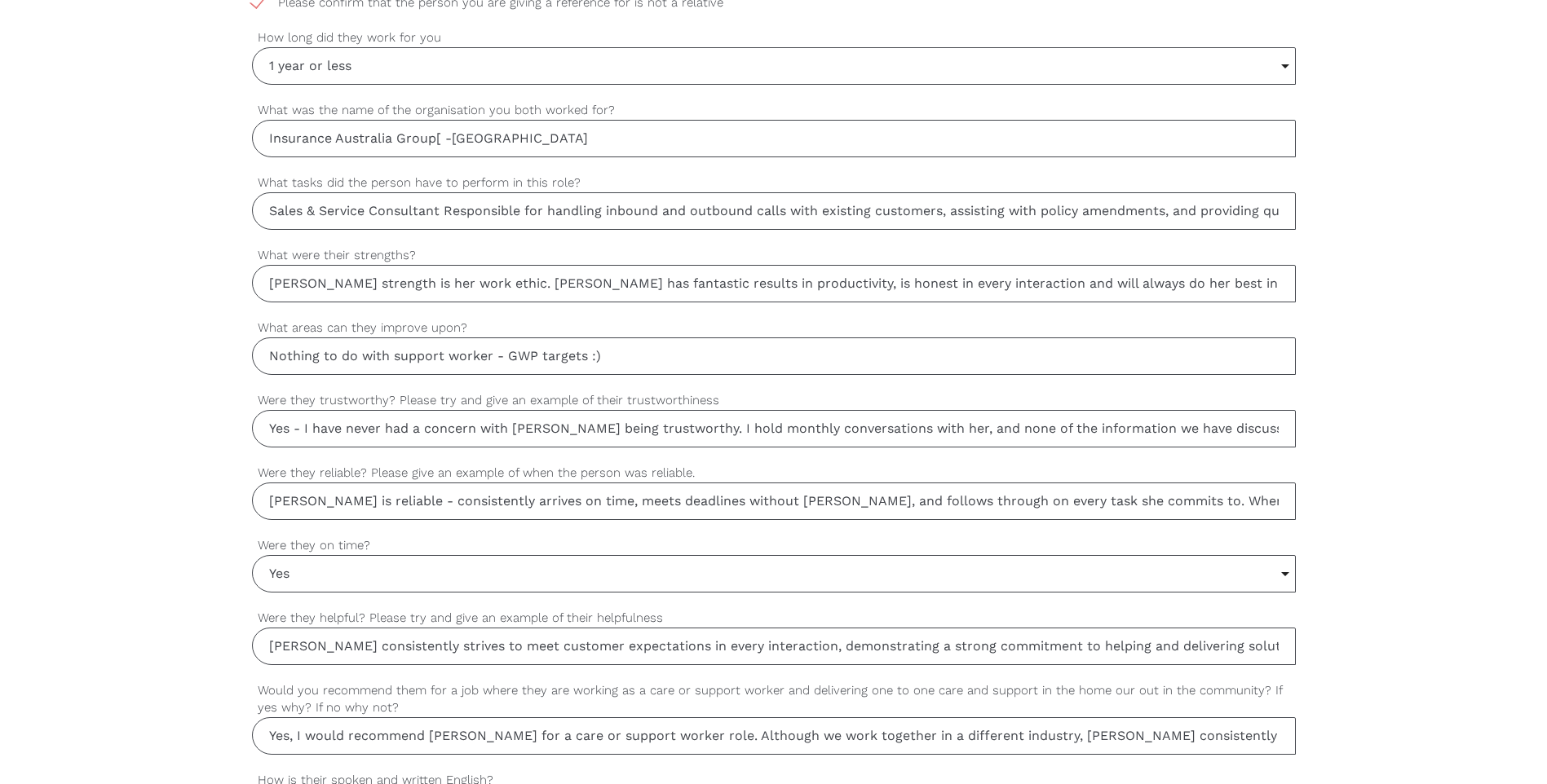
scroll to position [878, 0]
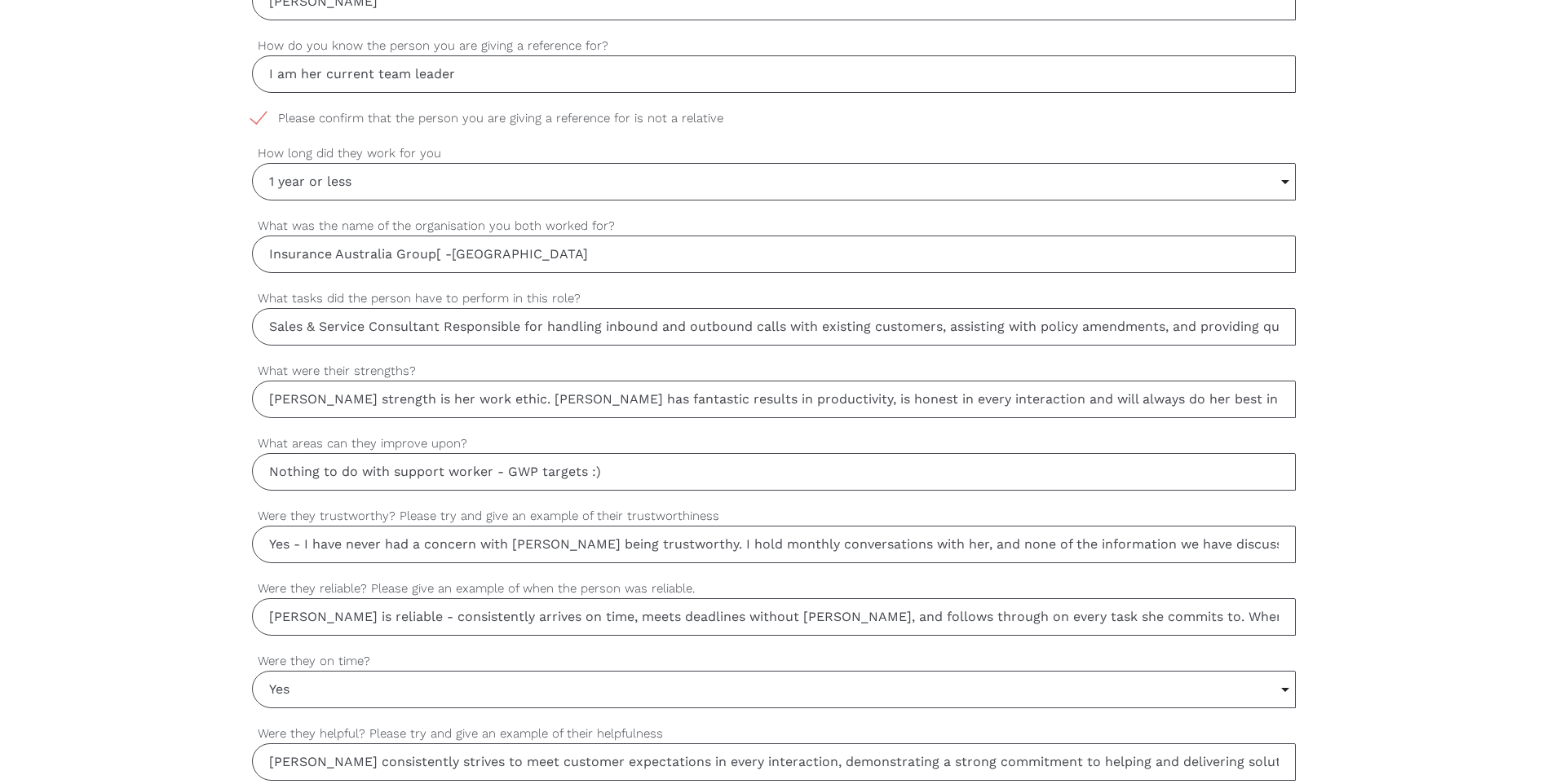
click at [709, 392] on input "[PERSON_NAME] strength is her work ethic. [PERSON_NAME] has fantastic results i…" at bounding box center [774, 398] width 1044 height 37
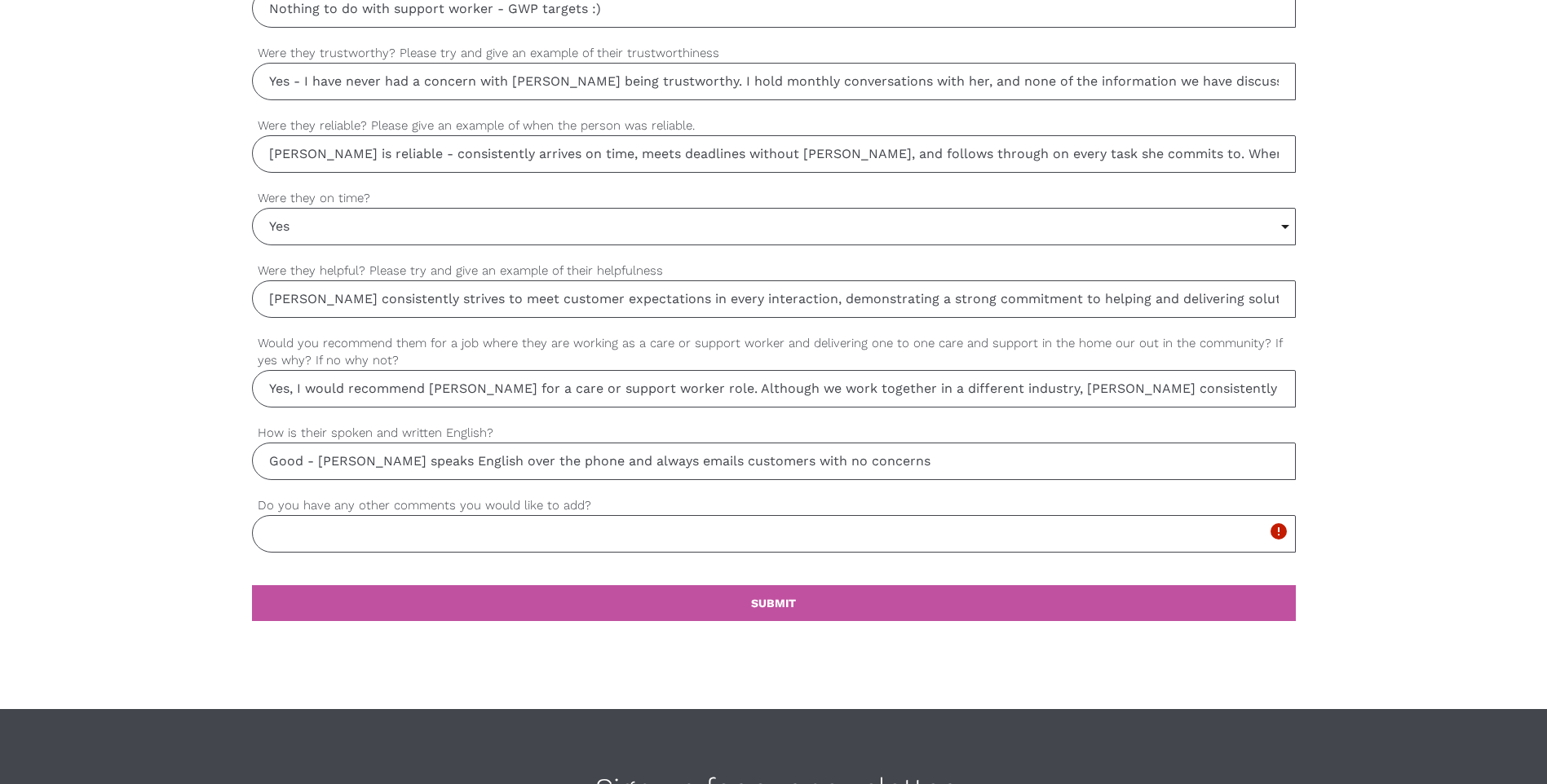
scroll to position [1574, 0]
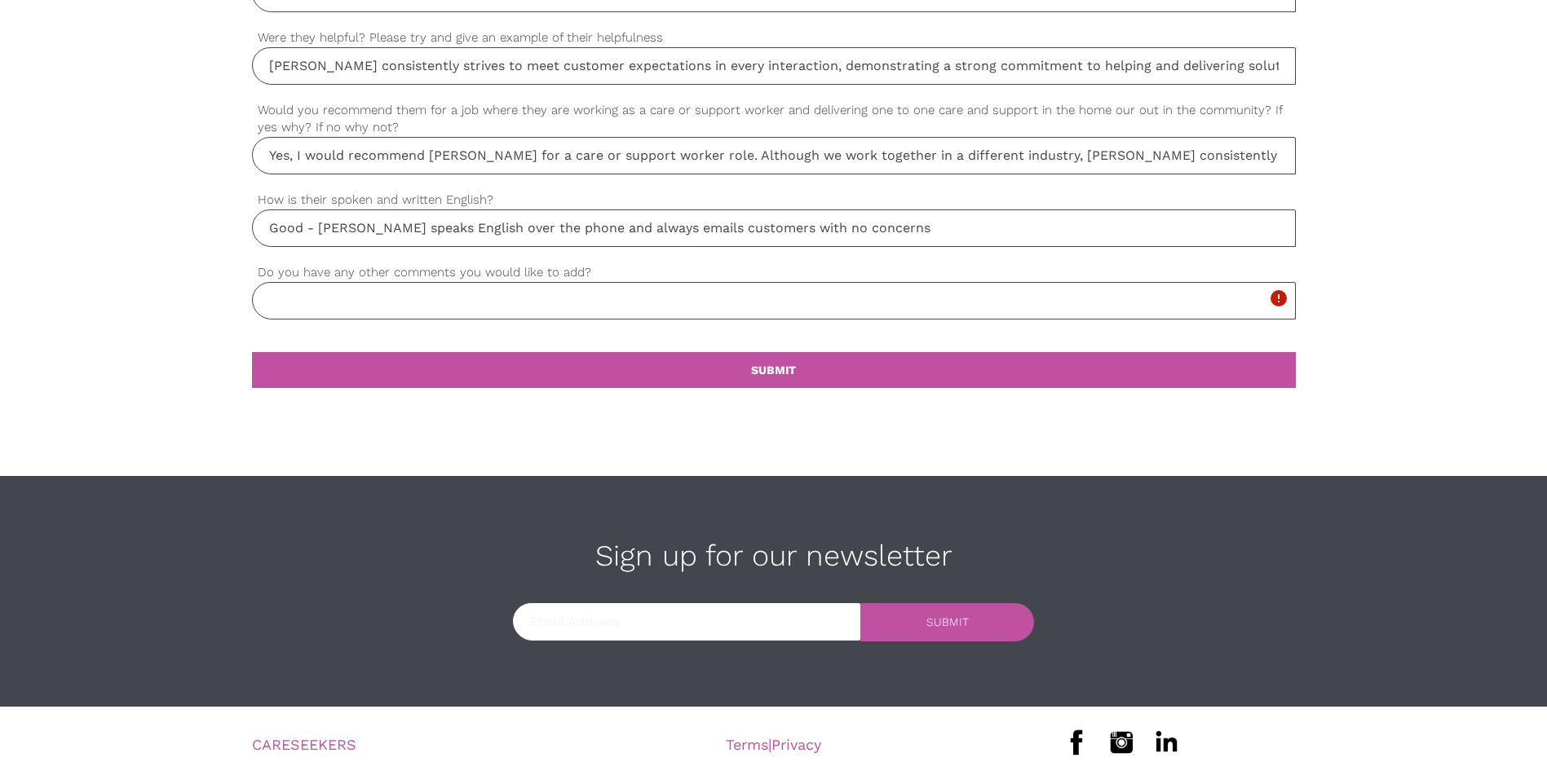
click at [737, 345] on div "settings SUBMIT" at bounding box center [774, 389] width 1044 height 108
click at [435, 307] on input "Do you have any other comments you would like to add?" at bounding box center [774, 300] width 1044 height 37
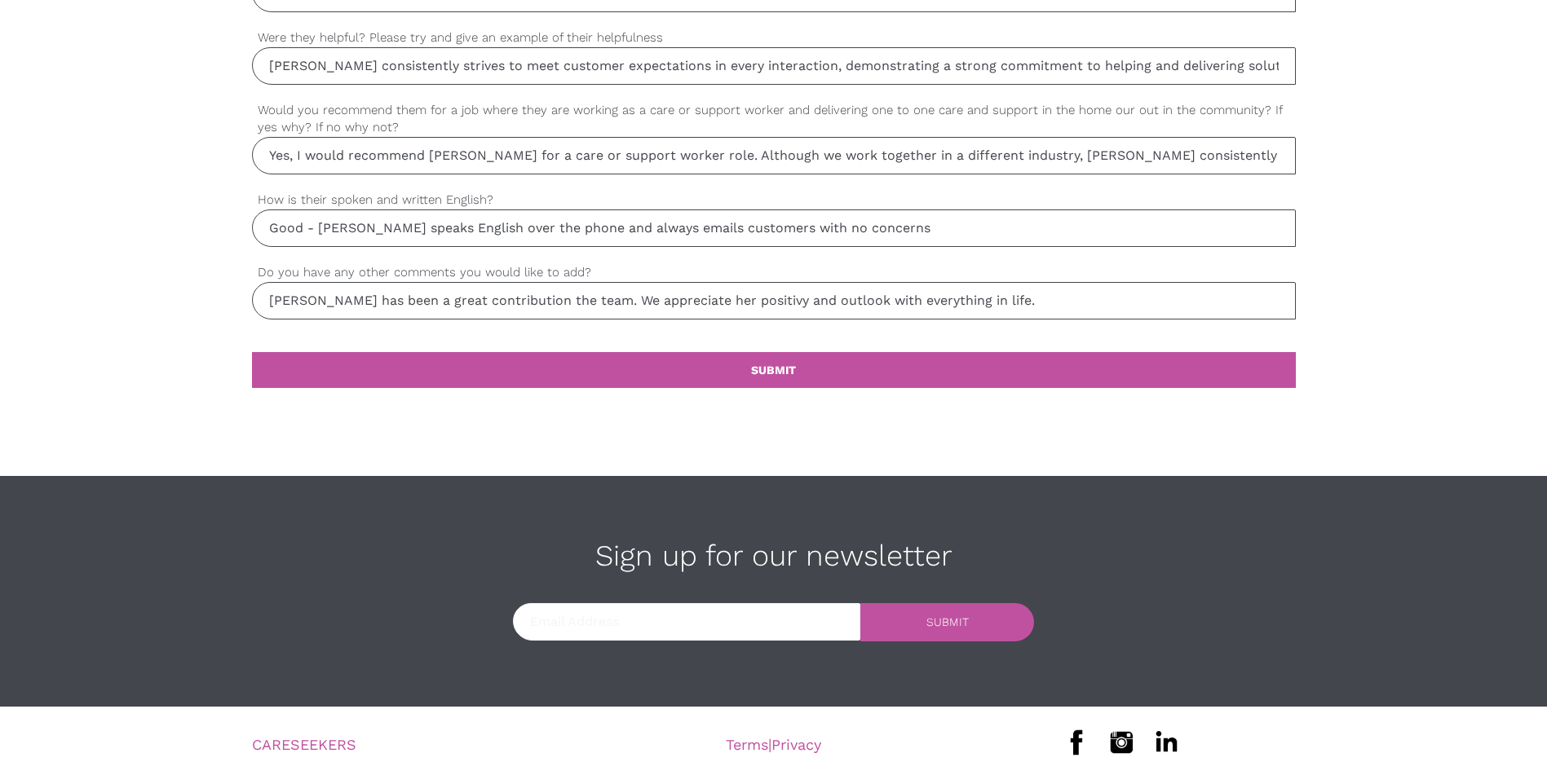
drag, startPoint x: 1007, startPoint y: 300, endPoint x: 85, endPoint y: 290, distance: 922.1
paste input "valuable asset to the team. Her positive attitude and uplifting outlook on life…"
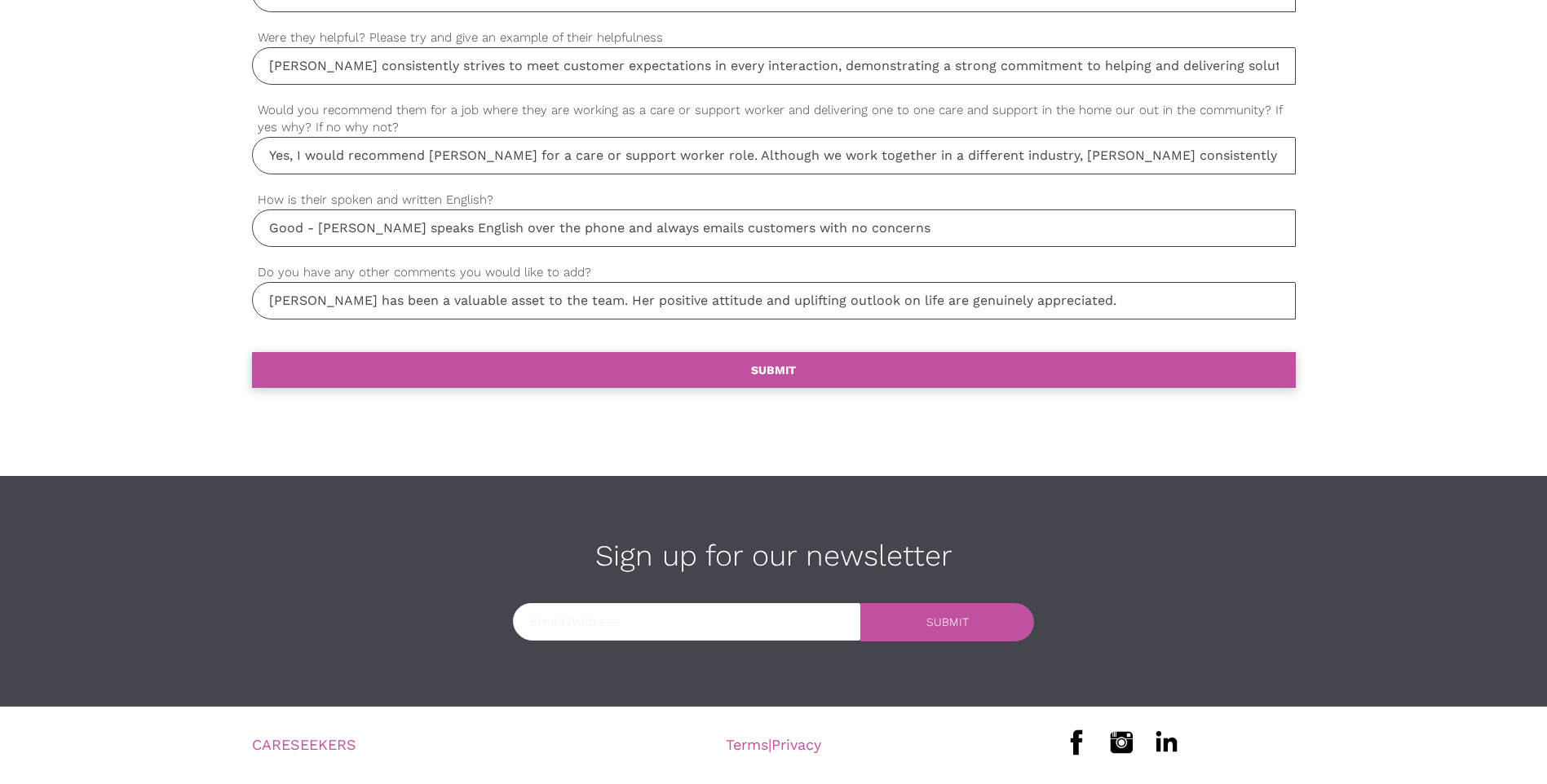
type input "[PERSON_NAME] has been a valuable asset to the team. Her positive attitude and …"
click at [914, 377] on link "settings SUBMIT" at bounding box center [774, 370] width 1044 height 36
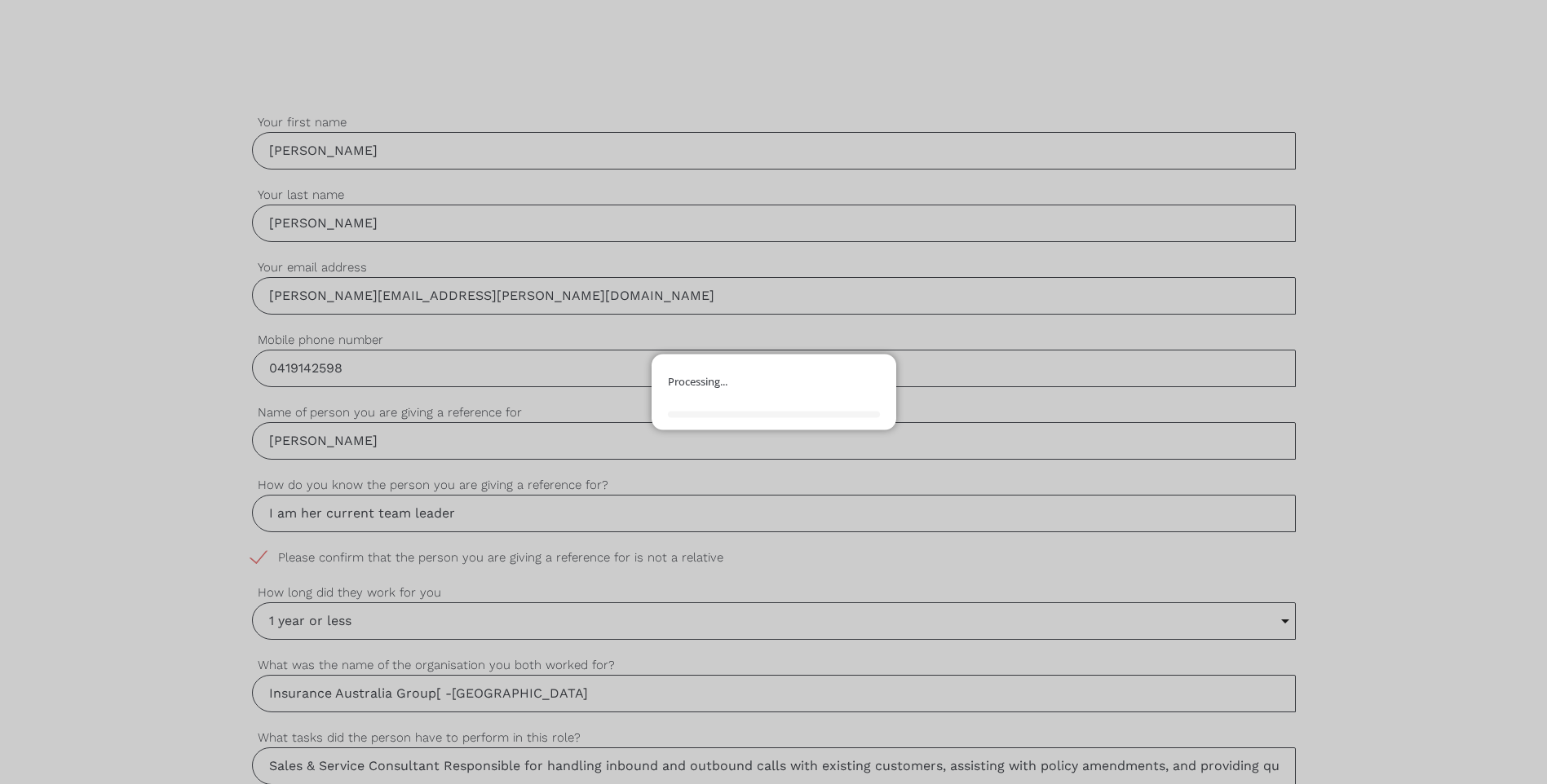
scroll to position [270, 0]
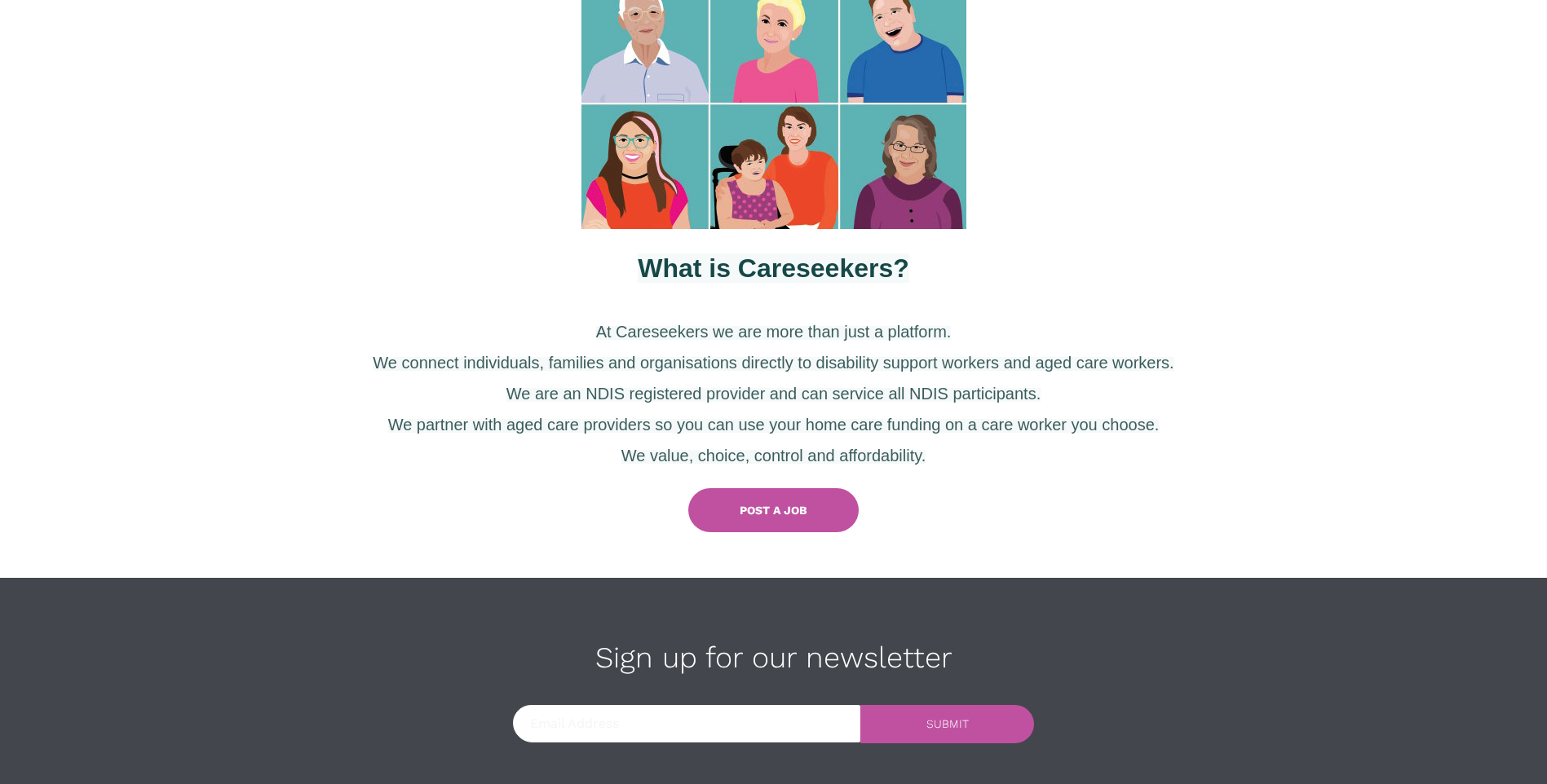
scroll to position [689, 0]
